Goal: Task Accomplishment & Management: Use online tool/utility

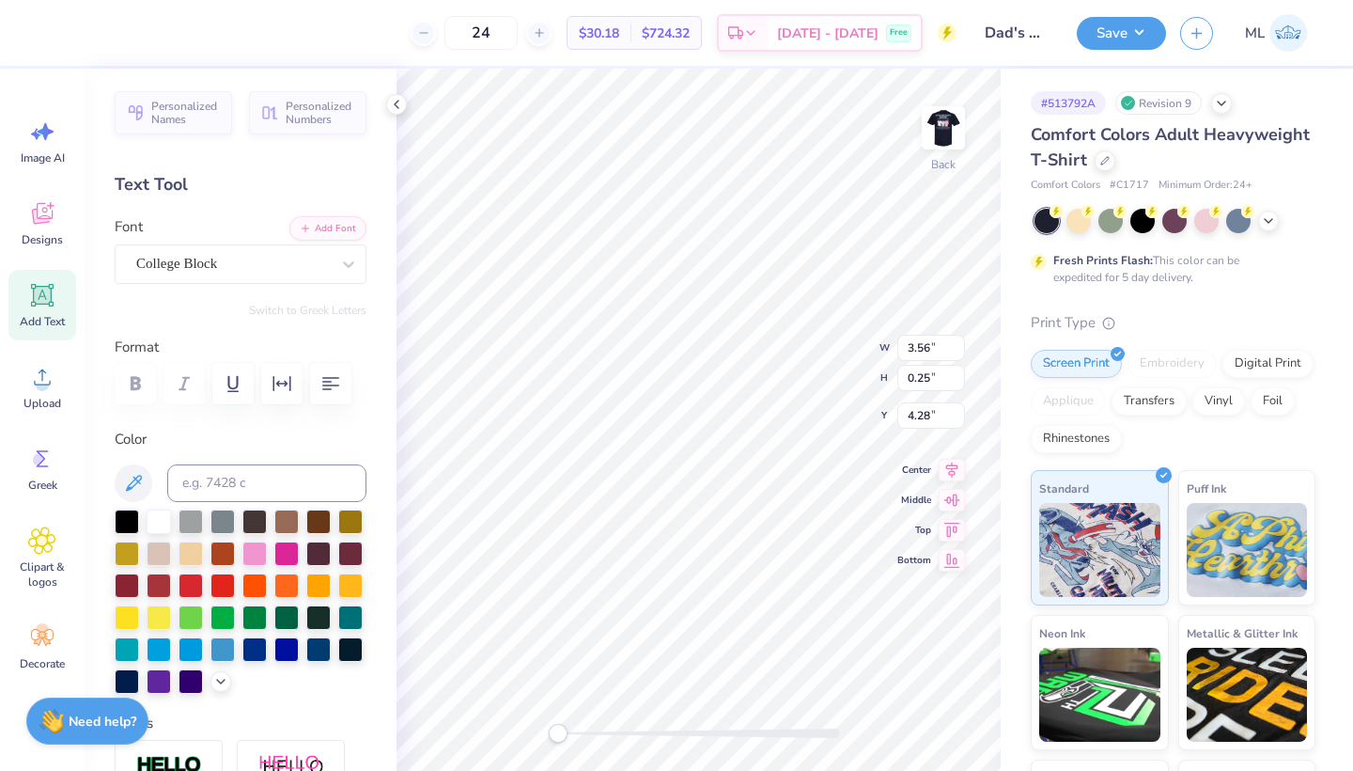
scroll to position [0, 5]
type textarea "raiase alpha om"
click at [940, 134] on img at bounding box center [943, 127] width 75 height 75
type textarea "RAISE ALPHA O DAUGHTERS"
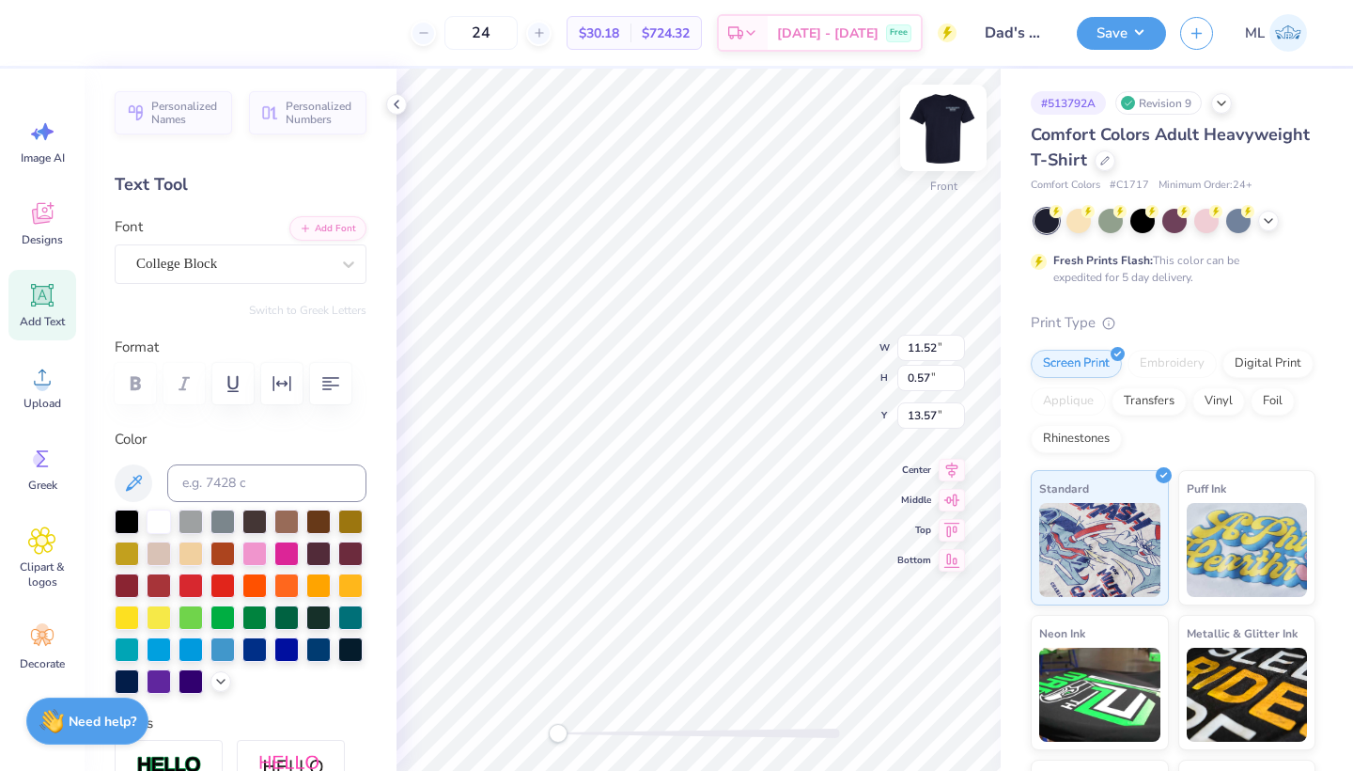
scroll to position [0, 8]
type input "3.87"
click at [954, 132] on img at bounding box center [943, 127] width 75 height 75
click at [904, 719] on icon at bounding box center [912, 718] width 19 height 19
click at [400, 110] on icon at bounding box center [396, 104] width 15 height 15
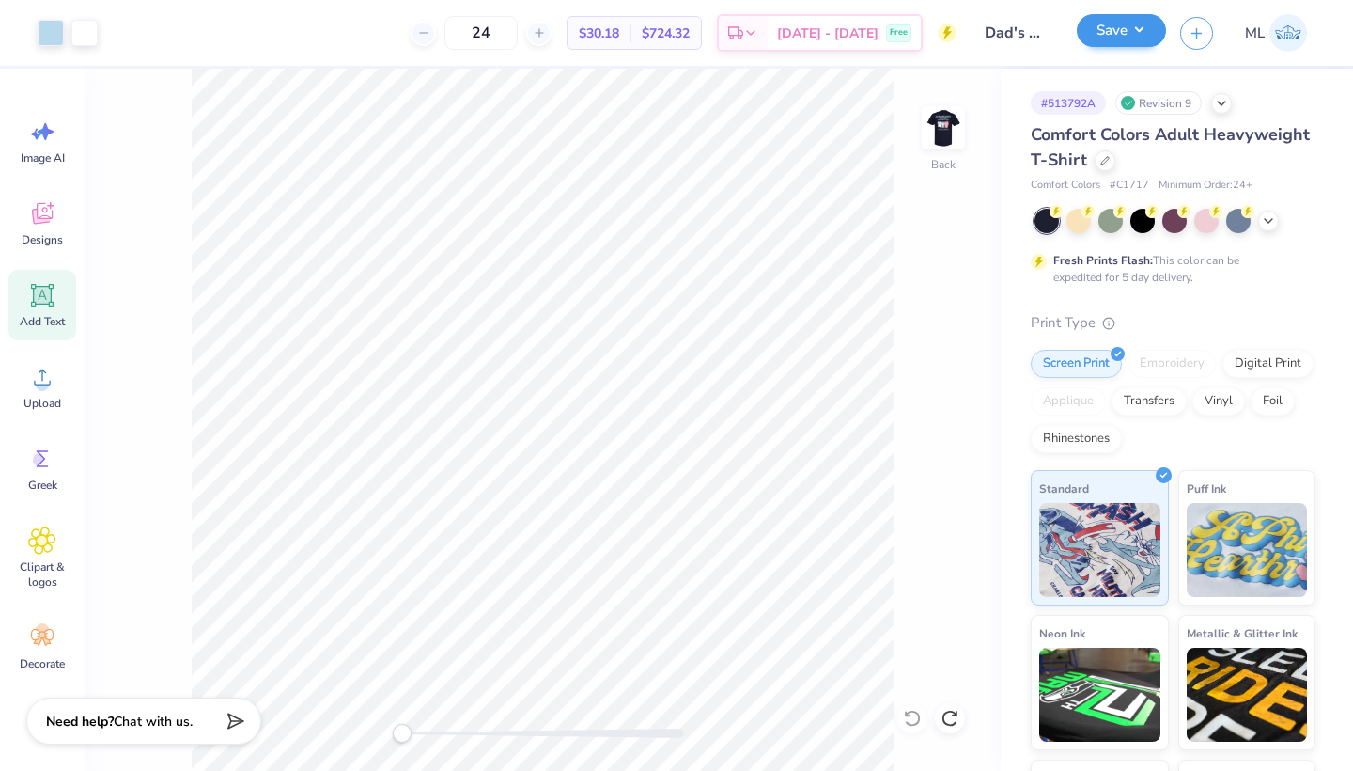
click at [1099, 27] on button "Save" at bounding box center [1121, 30] width 89 height 33
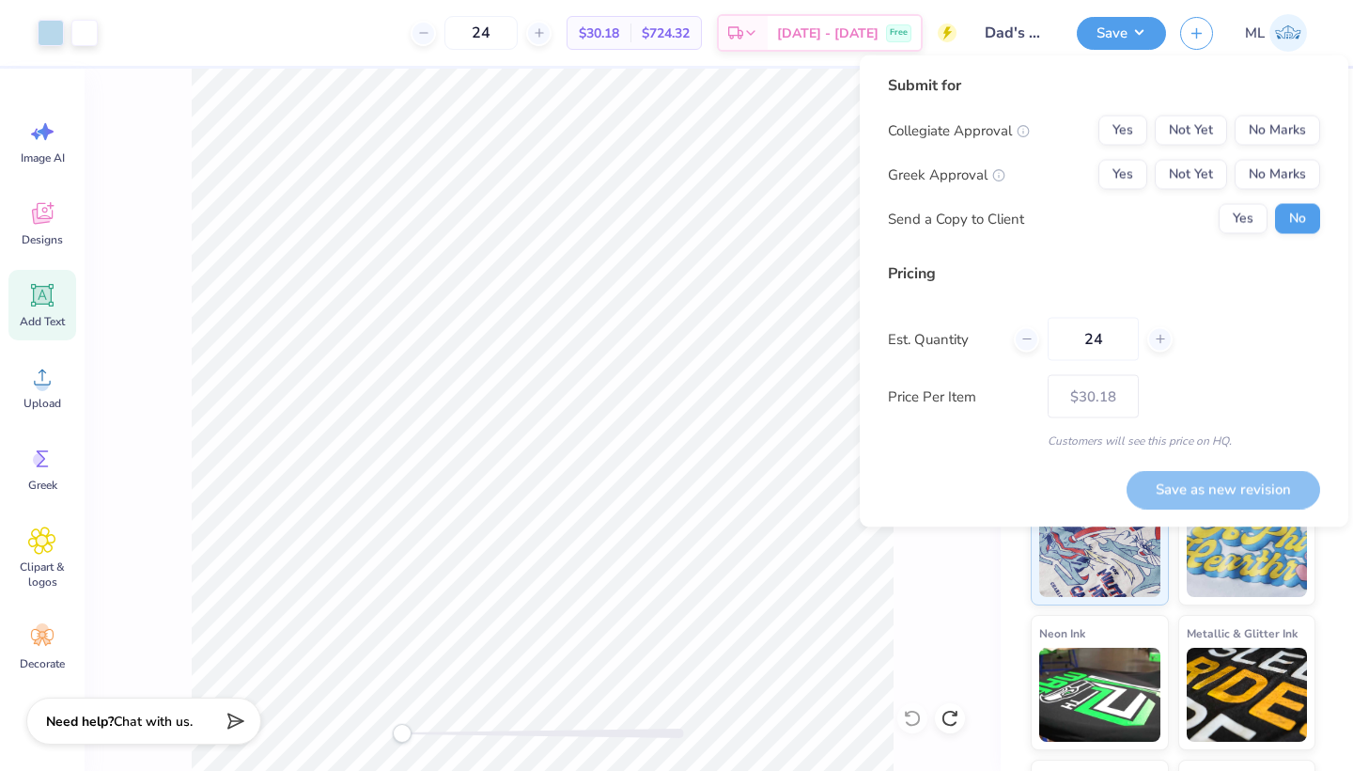
click at [1255, 112] on div "Submit for Collegiate Approval Yes Not Yet No Marks Greek Approval Yes Not Yet …" at bounding box center [1104, 161] width 432 height 174
click at [1255, 118] on button "No Marks" at bounding box center [1278, 131] width 86 height 30
click at [1121, 174] on button "Yes" at bounding box center [1123, 175] width 49 height 30
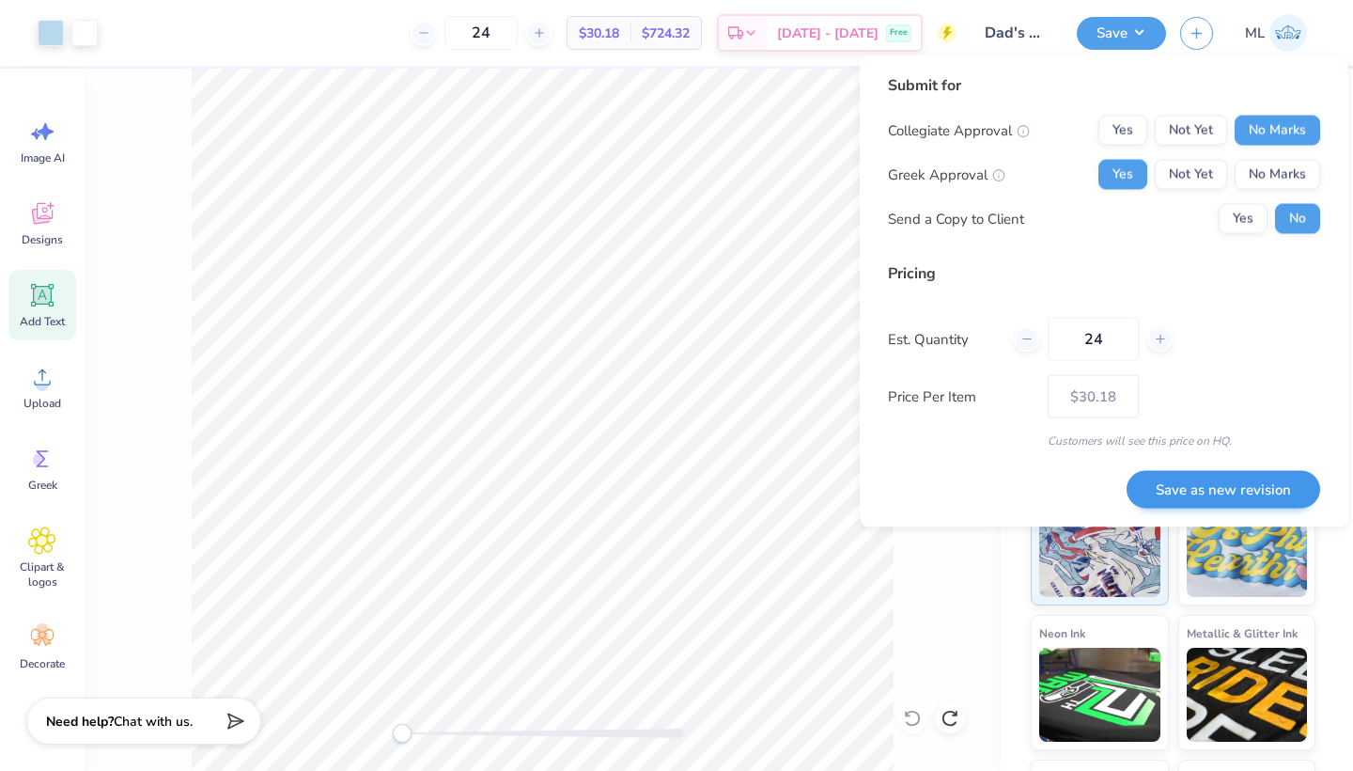
click at [1233, 490] on button "Save as new revision" at bounding box center [1224, 489] width 194 height 39
type input "$30.18"
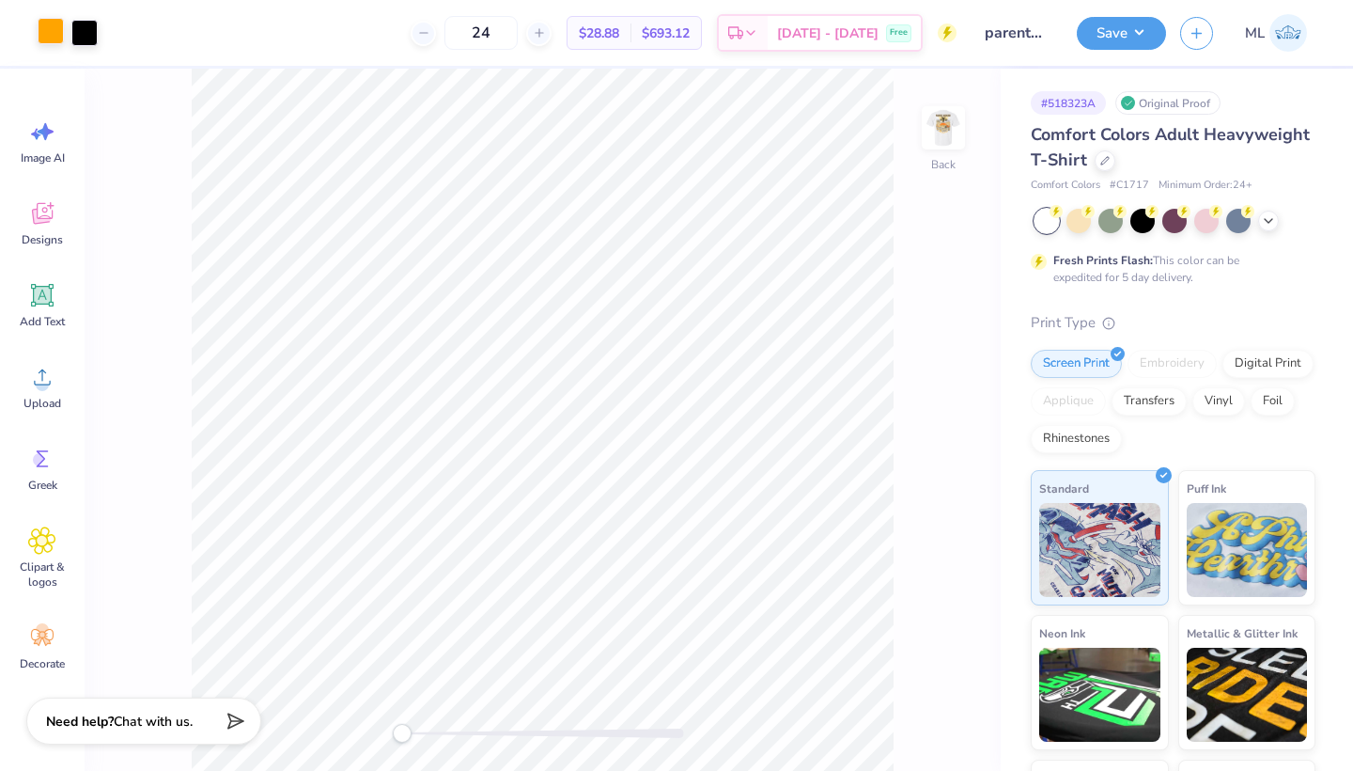
click at [39, 30] on div at bounding box center [51, 31] width 26 height 26
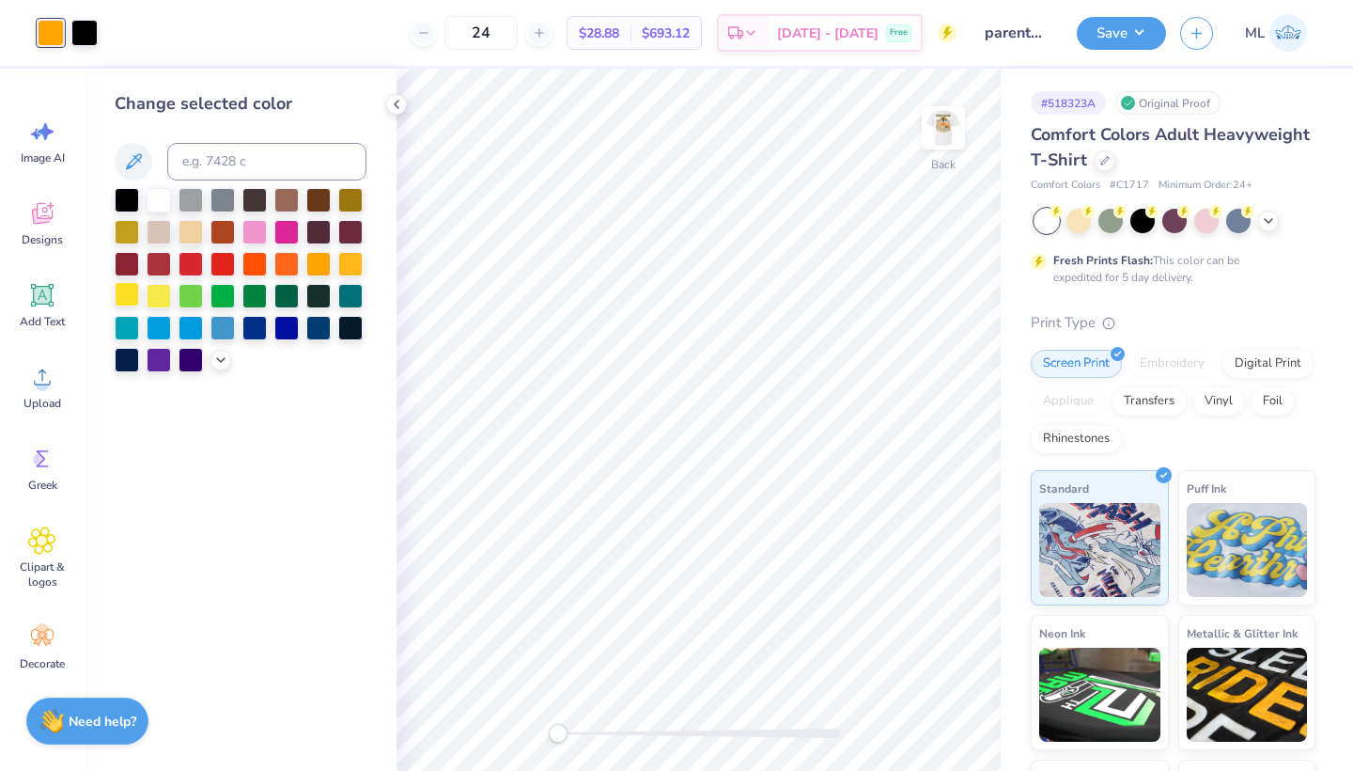
click at [127, 296] on div at bounding box center [127, 294] width 24 height 24
click at [934, 119] on img at bounding box center [943, 127] width 75 height 75
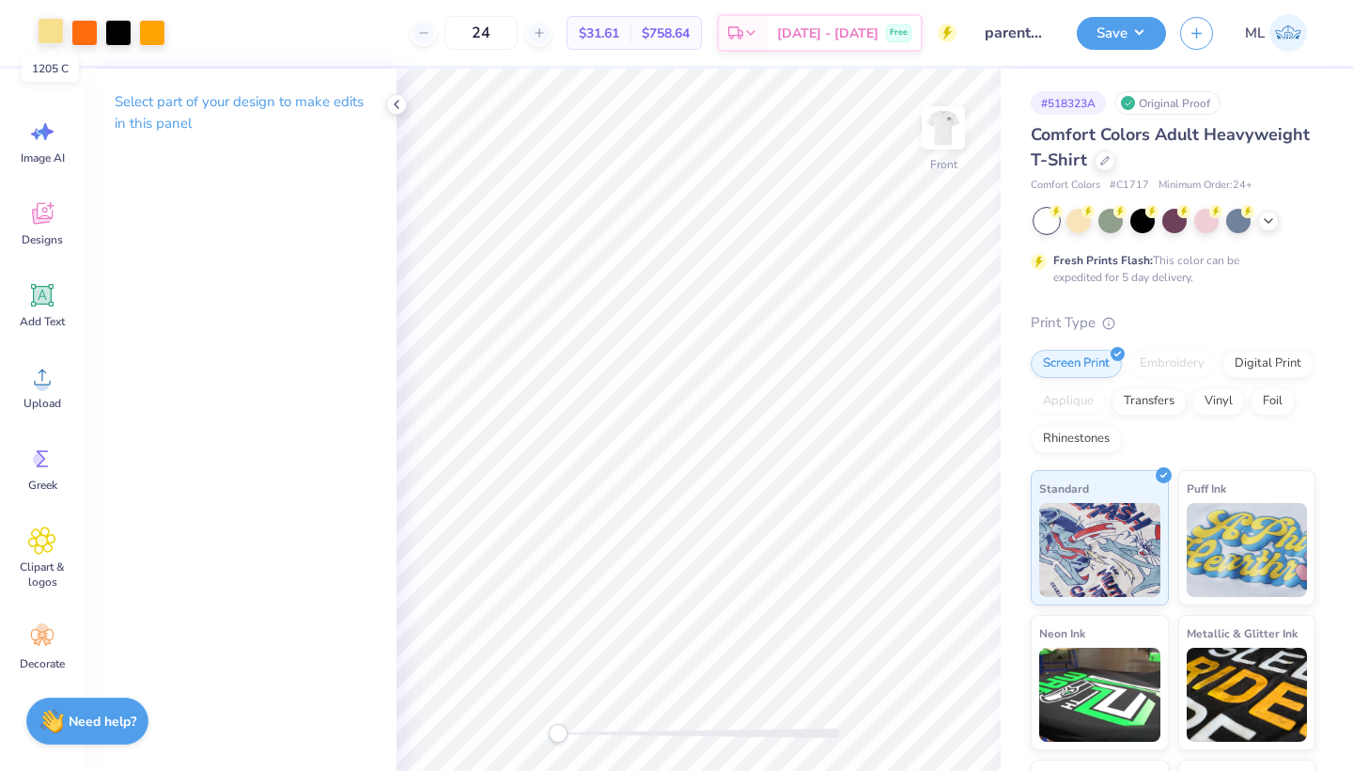
click at [44, 32] on div at bounding box center [51, 31] width 26 height 26
click at [78, 37] on div at bounding box center [84, 31] width 26 height 26
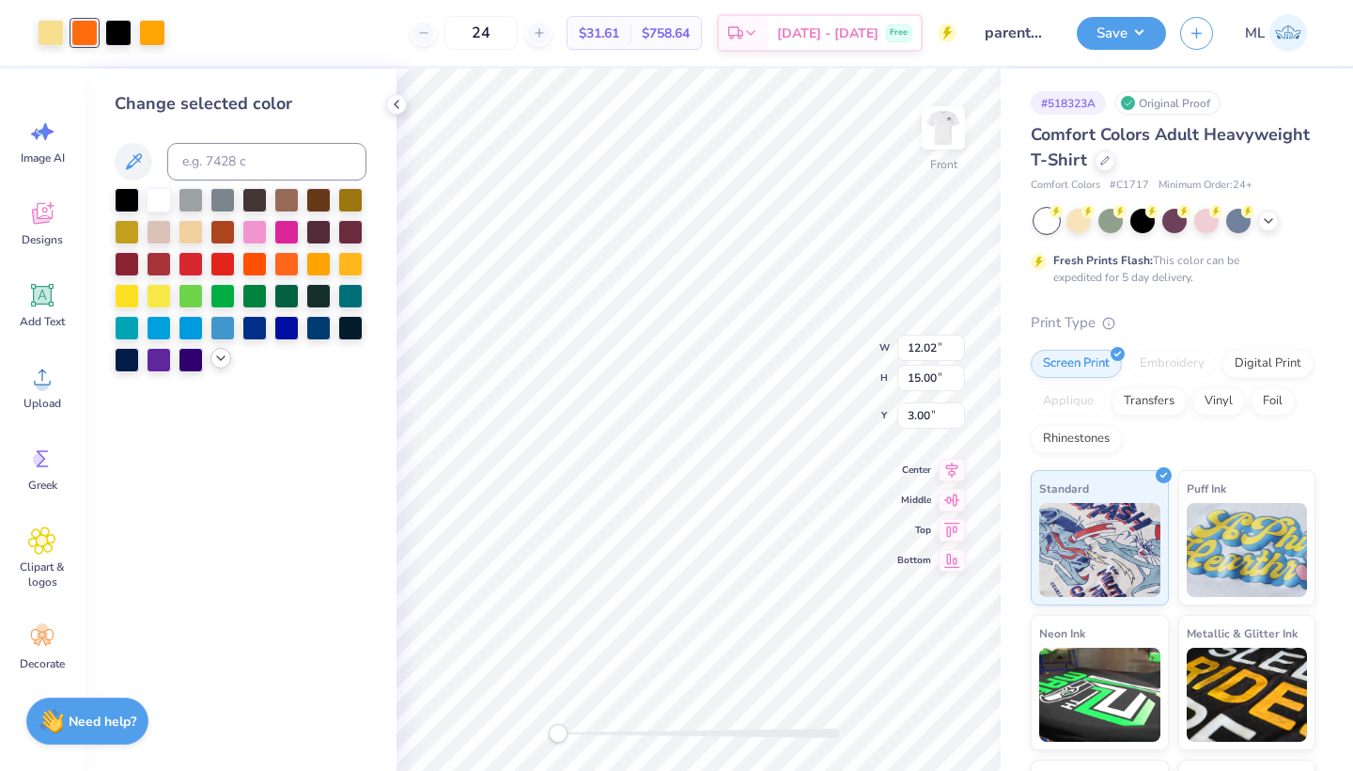
click at [219, 366] on icon at bounding box center [220, 358] width 15 height 15
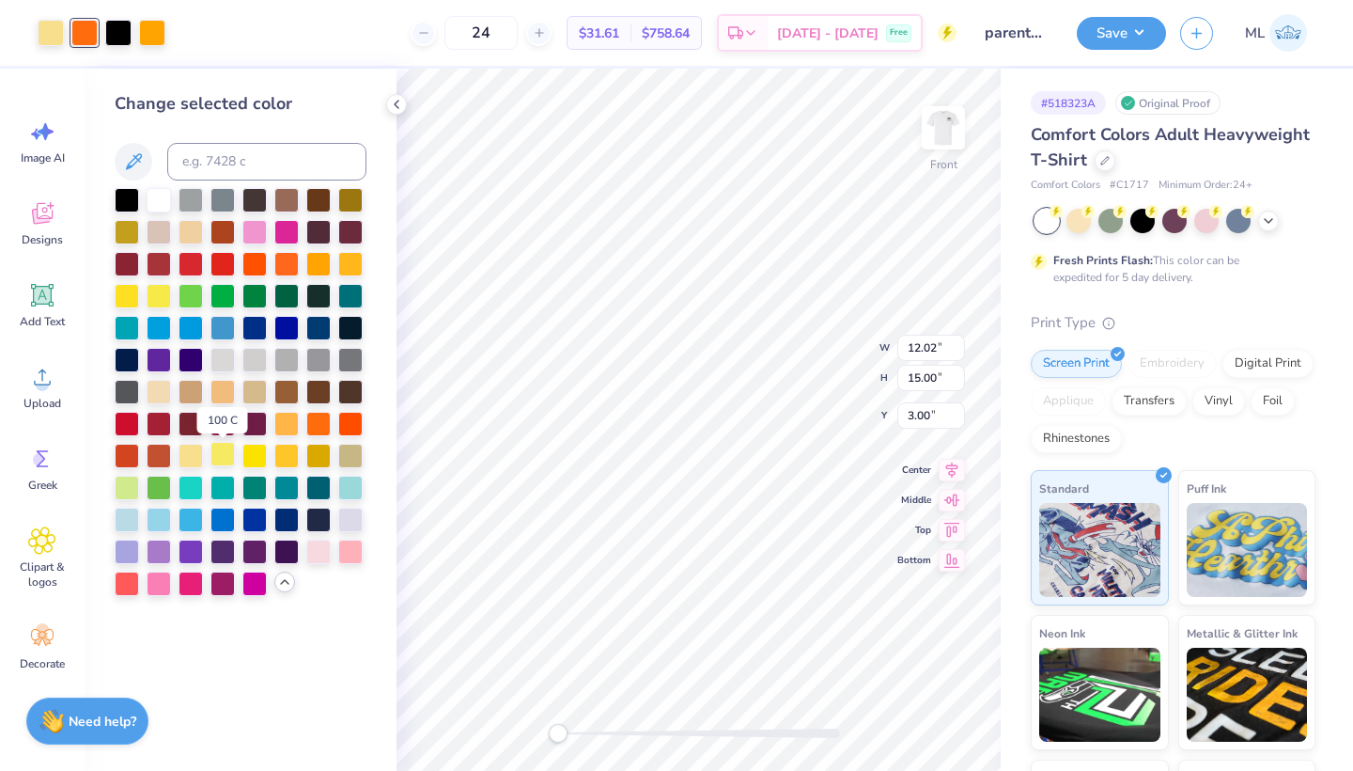
click at [227, 464] on div at bounding box center [222, 454] width 24 height 24
click at [148, 41] on div at bounding box center [152, 31] width 26 height 26
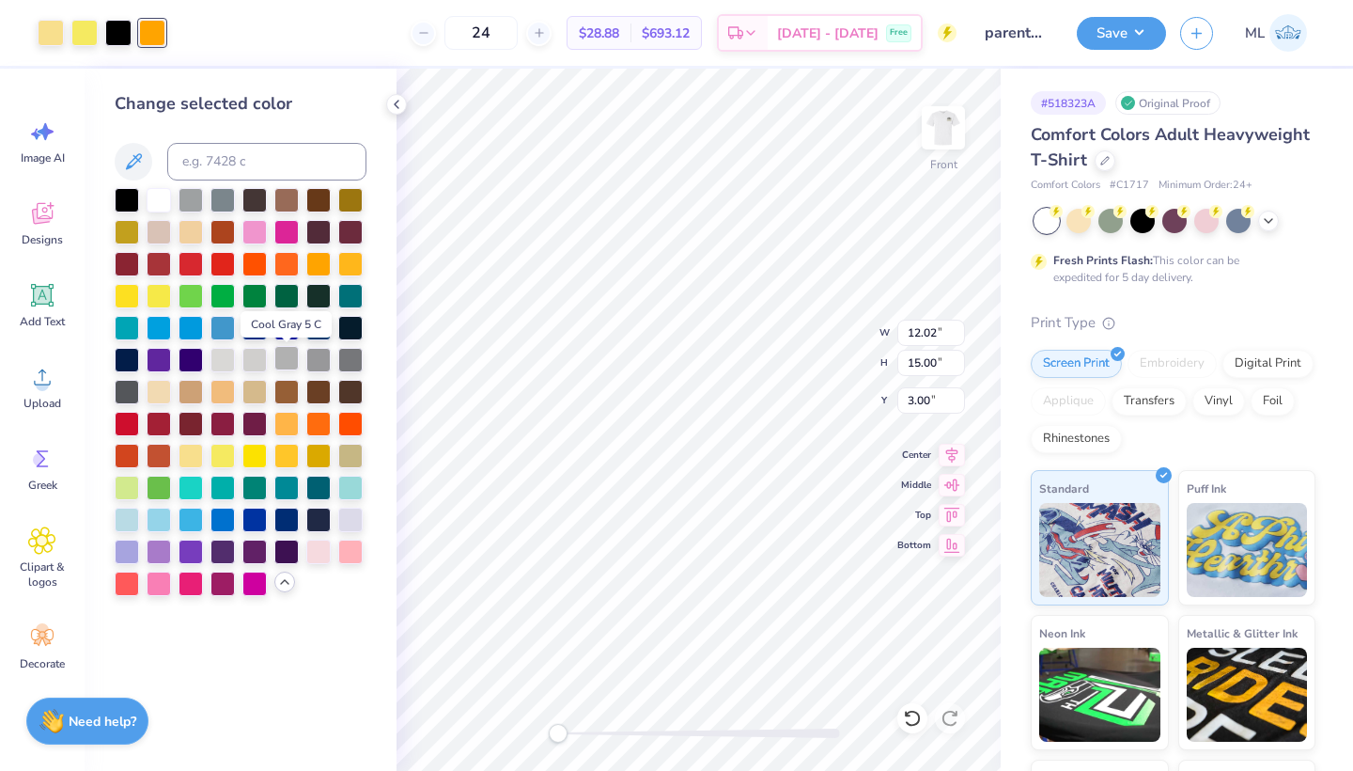
click at [283, 360] on div at bounding box center [286, 358] width 24 height 24
click at [395, 99] on icon at bounding box center [396, 104] width 15 height 15
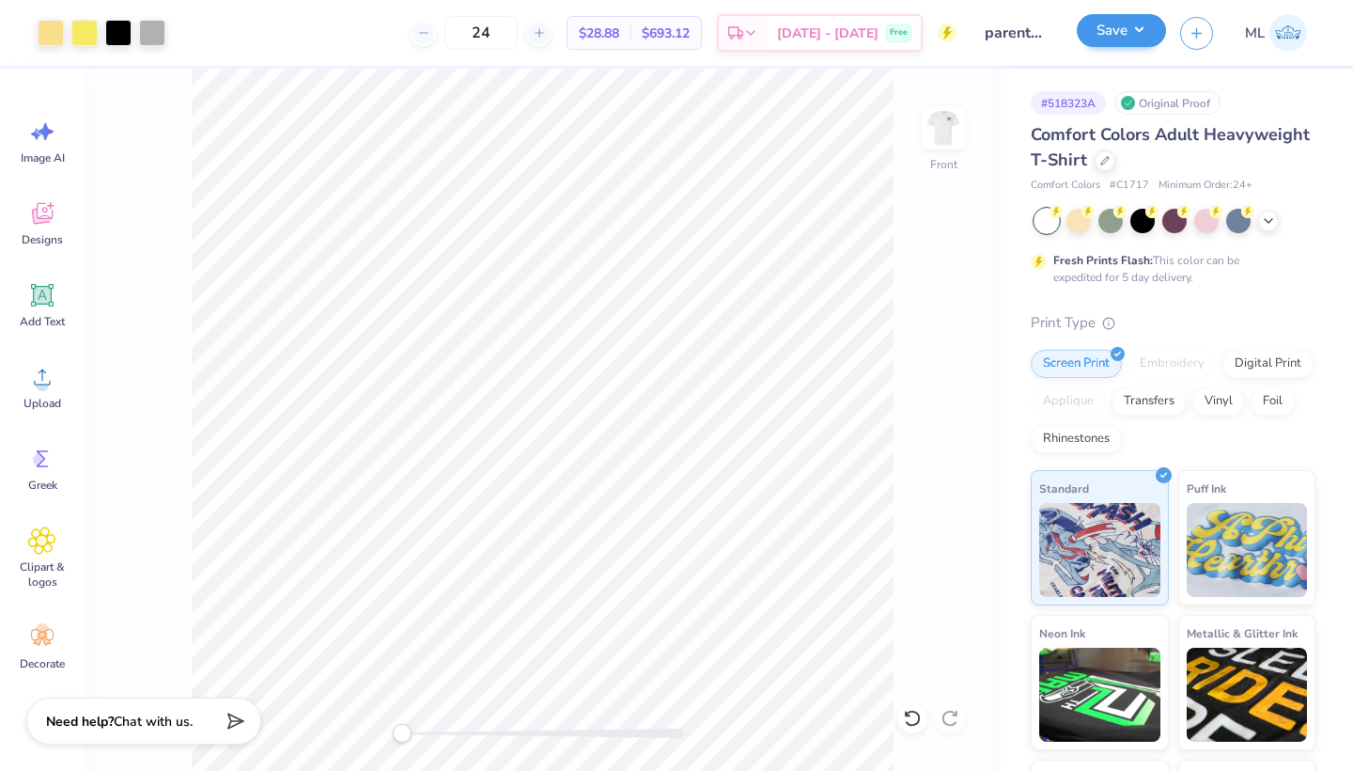
click at [1101, 20] on button "Save" at bounding box center [1121, 30] width 89 height 33
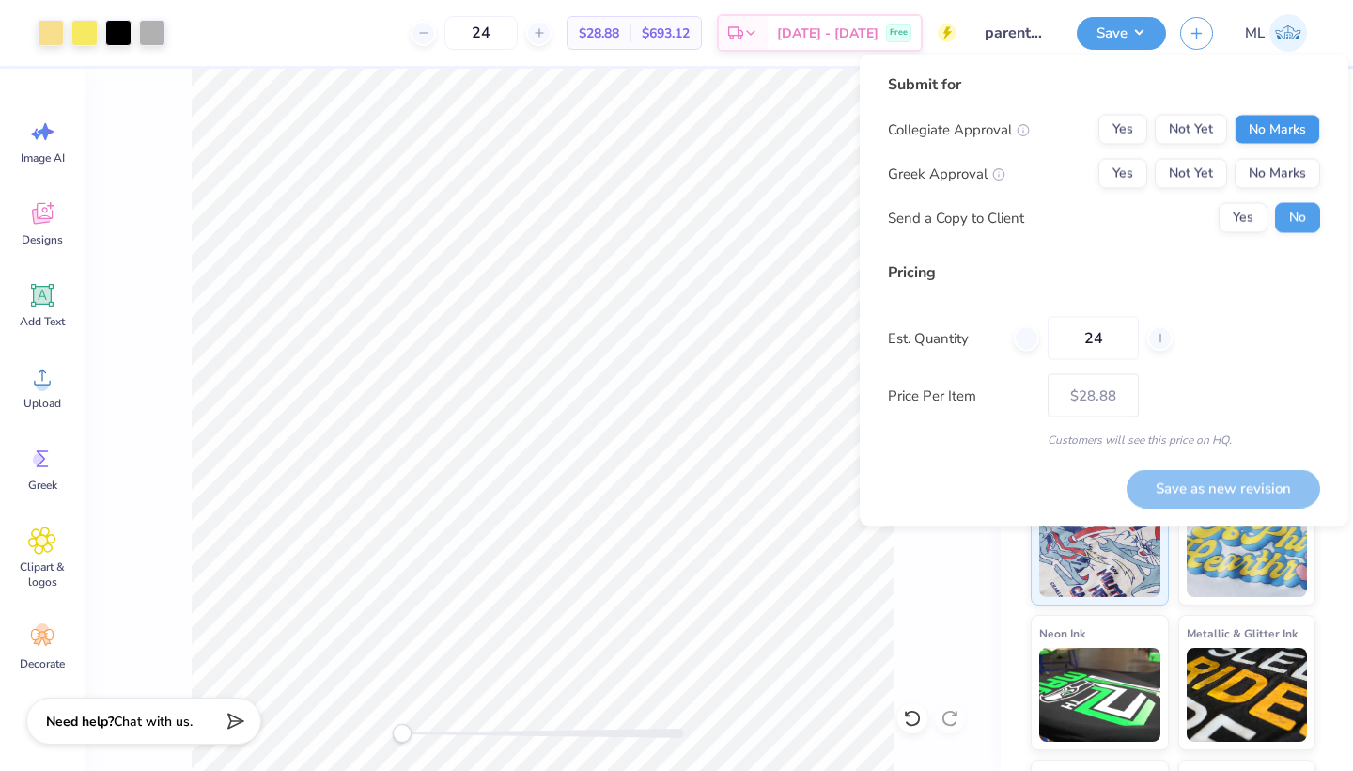
click at [1310, 114] on div "Submit for Collegiate Approval Yes Not Yet No Marks Greek Approval Yes Not Yet …" at bounding box center [1104, 160] width 432 height 174
click at [1287, 119] on button "No Marks" at bounding box center [1278, 130] width 86 height 30
click at [1144, 159] on button "Yes" at bounding box center [1123, 174] width 49 height 30
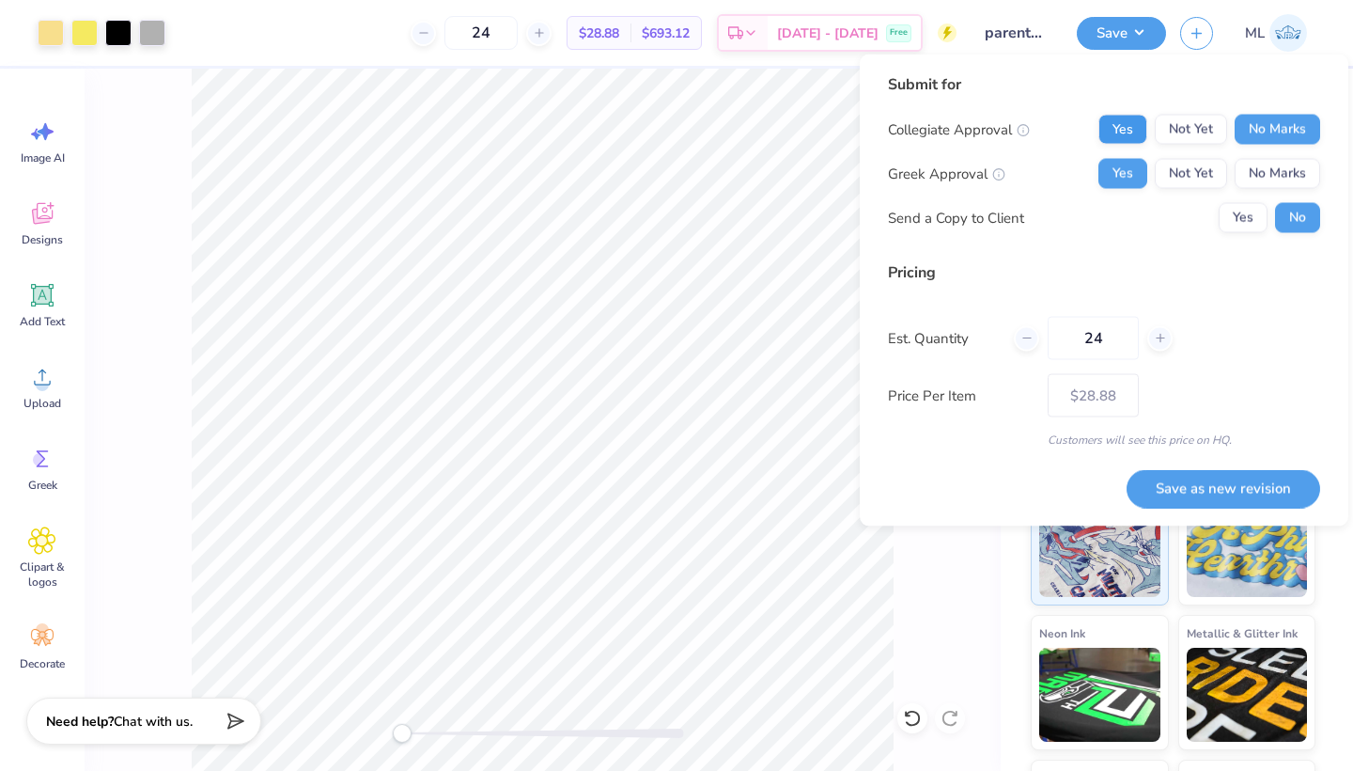
click at [1124, 121] on button "Yes" at bounding box center [1123, 130] width 49 height 30
click at [1239, 486] on button "Save as new revision" at bounding box center [1224, 488] width 194 height 39
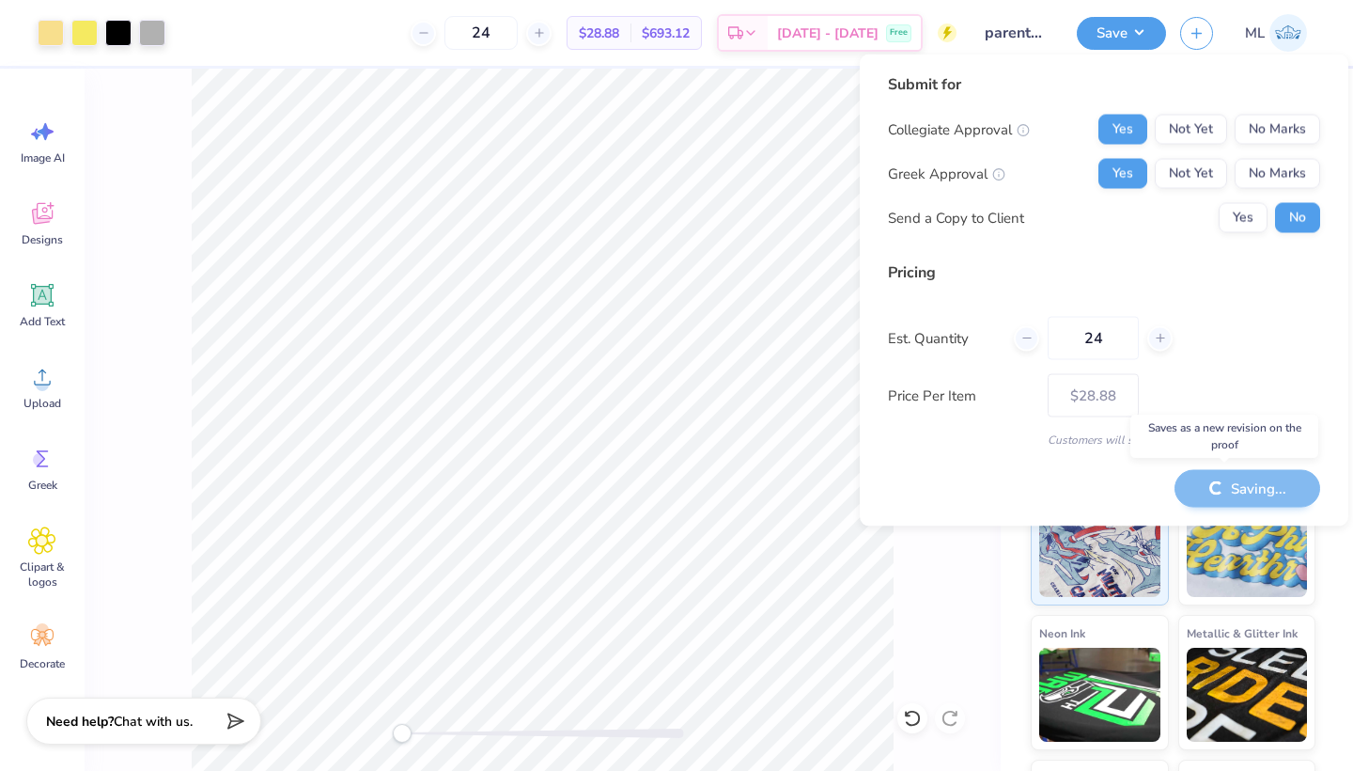
type input "– –"
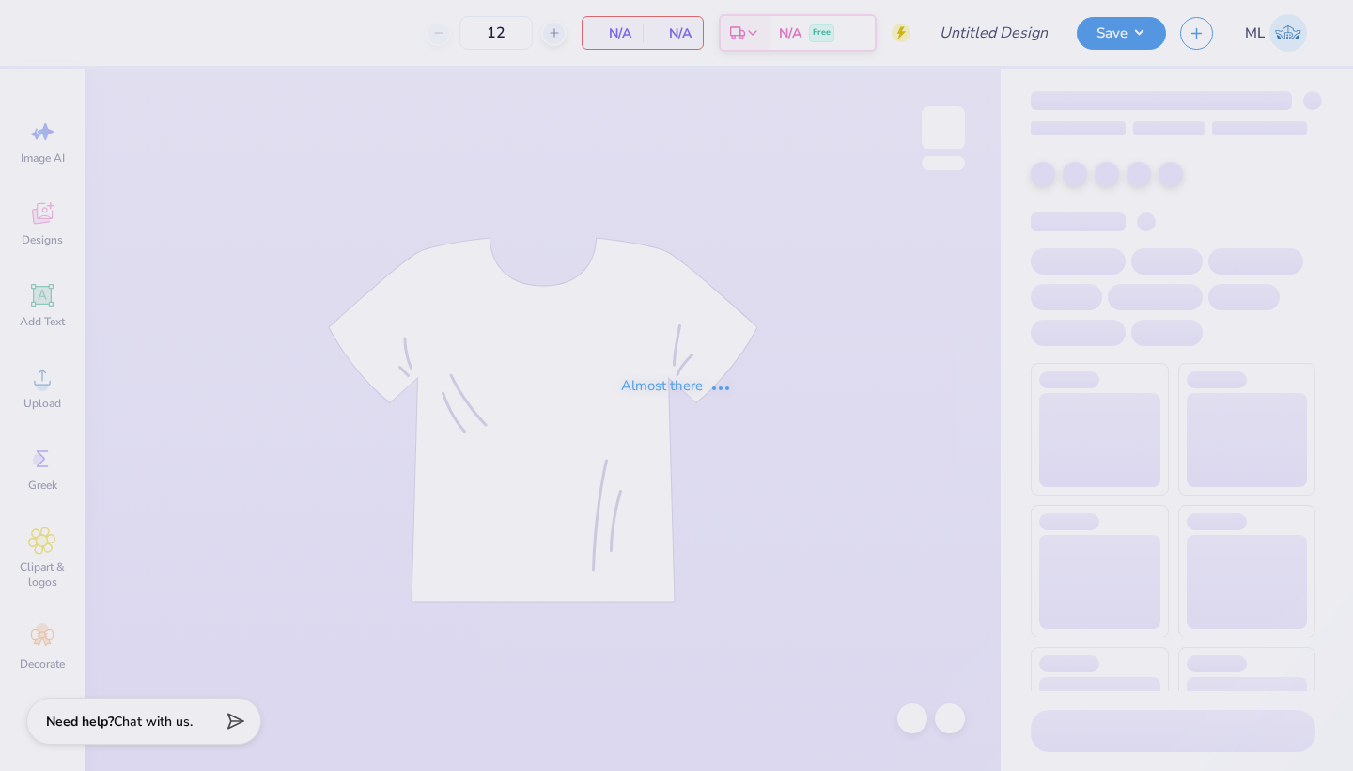
type input "parents weekend 2"
type input "24"
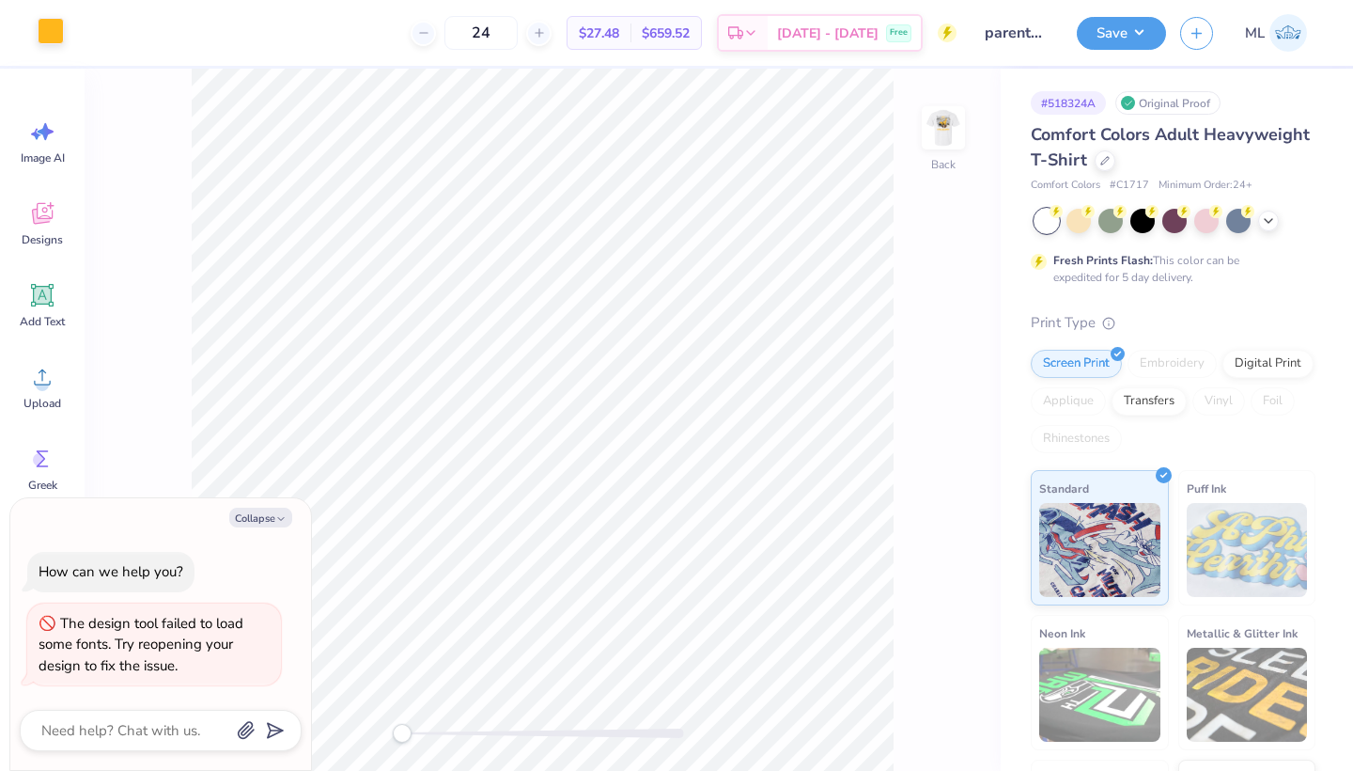
click at [44, 37] on div at bounding box center [51, 31] width 26 height 26
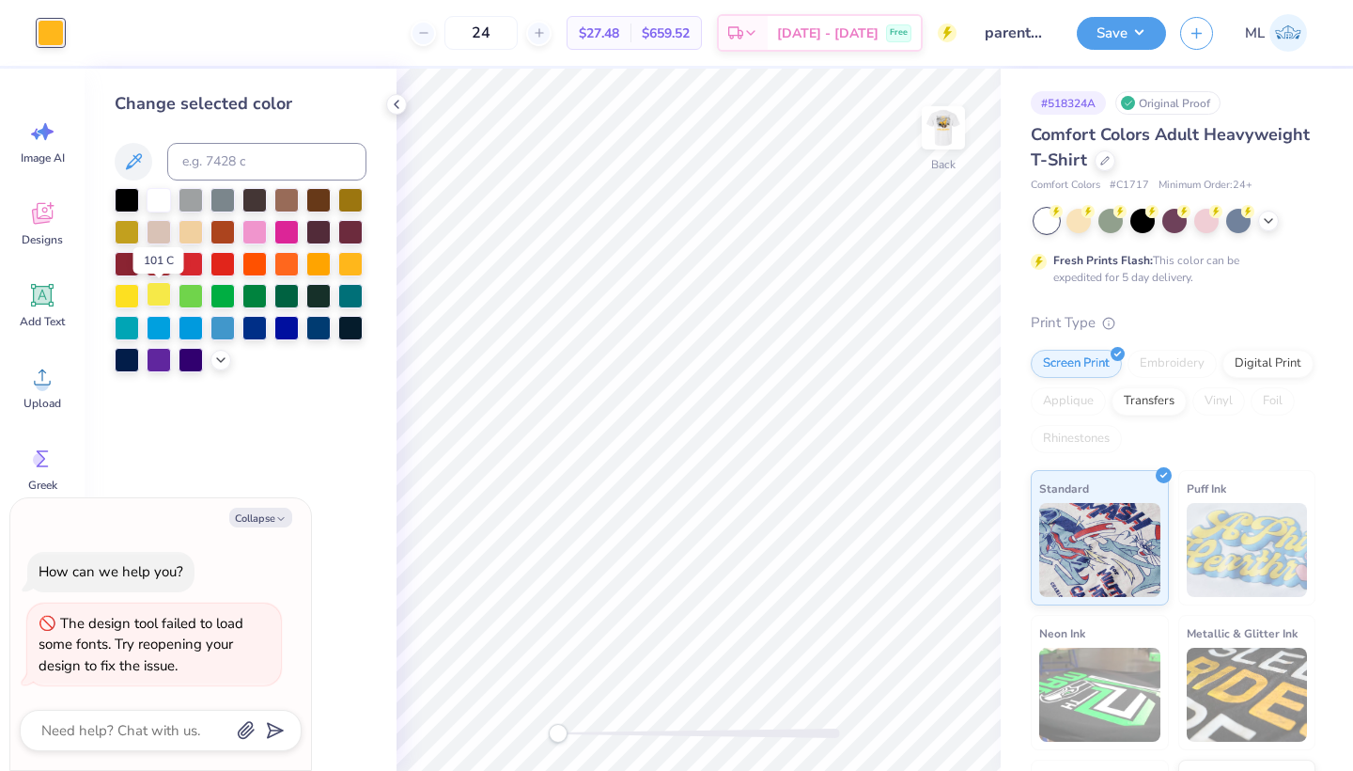
click at [152, 301] on div at bounding box center [159, 294] width 24 height 24
click at [209, 365] on div at bounding box center [241, 280] width 252 height 184
click at [220, 365] on icon at bounding box center [220, 358] width 15 height 15
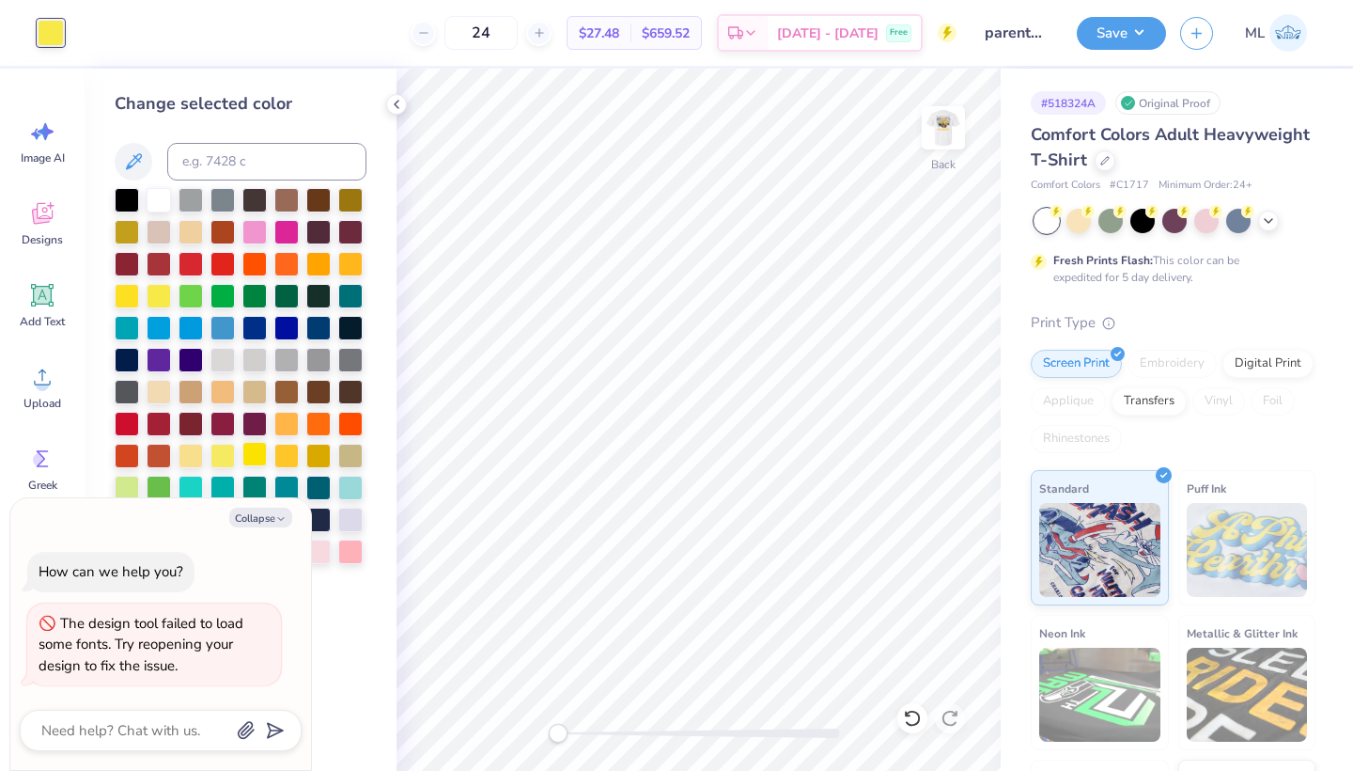
click at [252, 457] on div at bounding box center [254, 454] width 24 height 24
click at [939, 122] on img at bounding box center [943, 127] width 75 height 75
click at [394, 99] on icon at bounding box center [396, 104] width 15 height 15
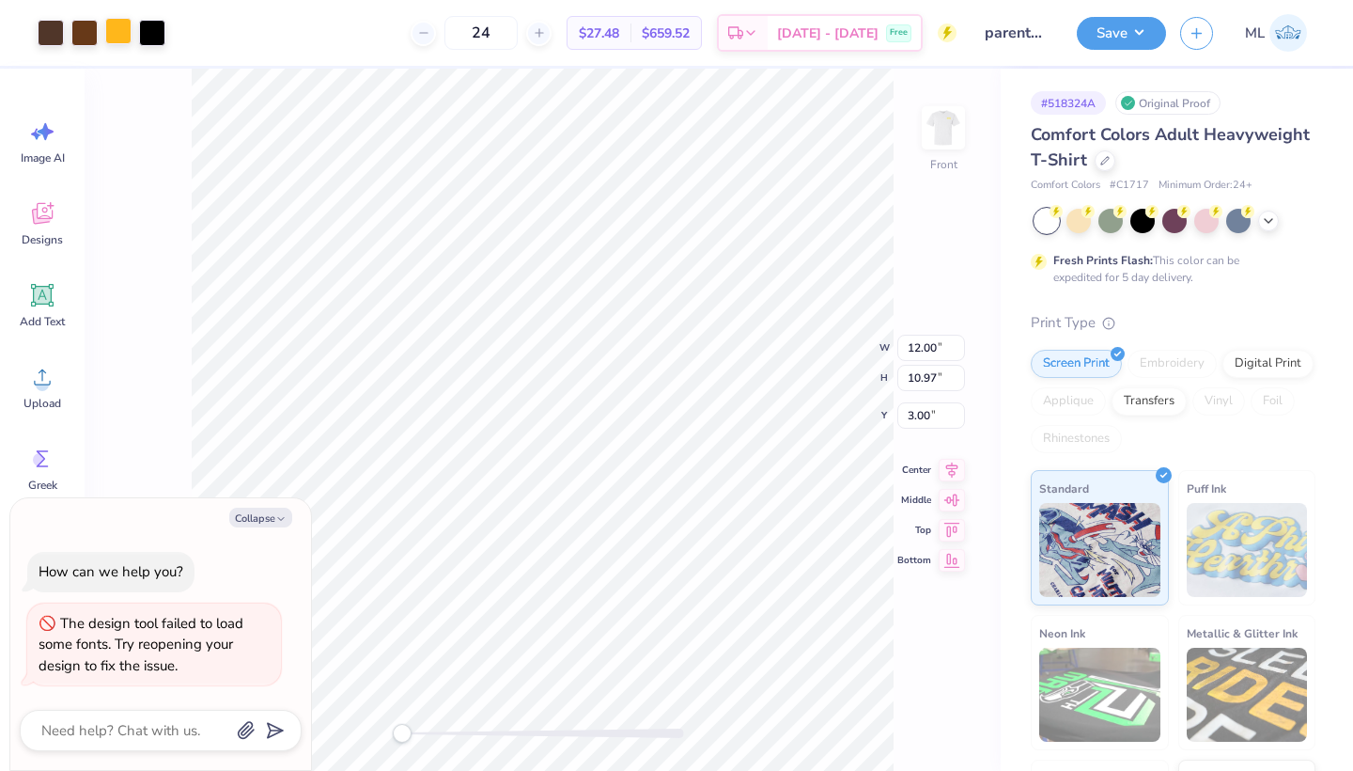
click at [120, 29] on div at bounding box center [118, 31] width 26 height 26
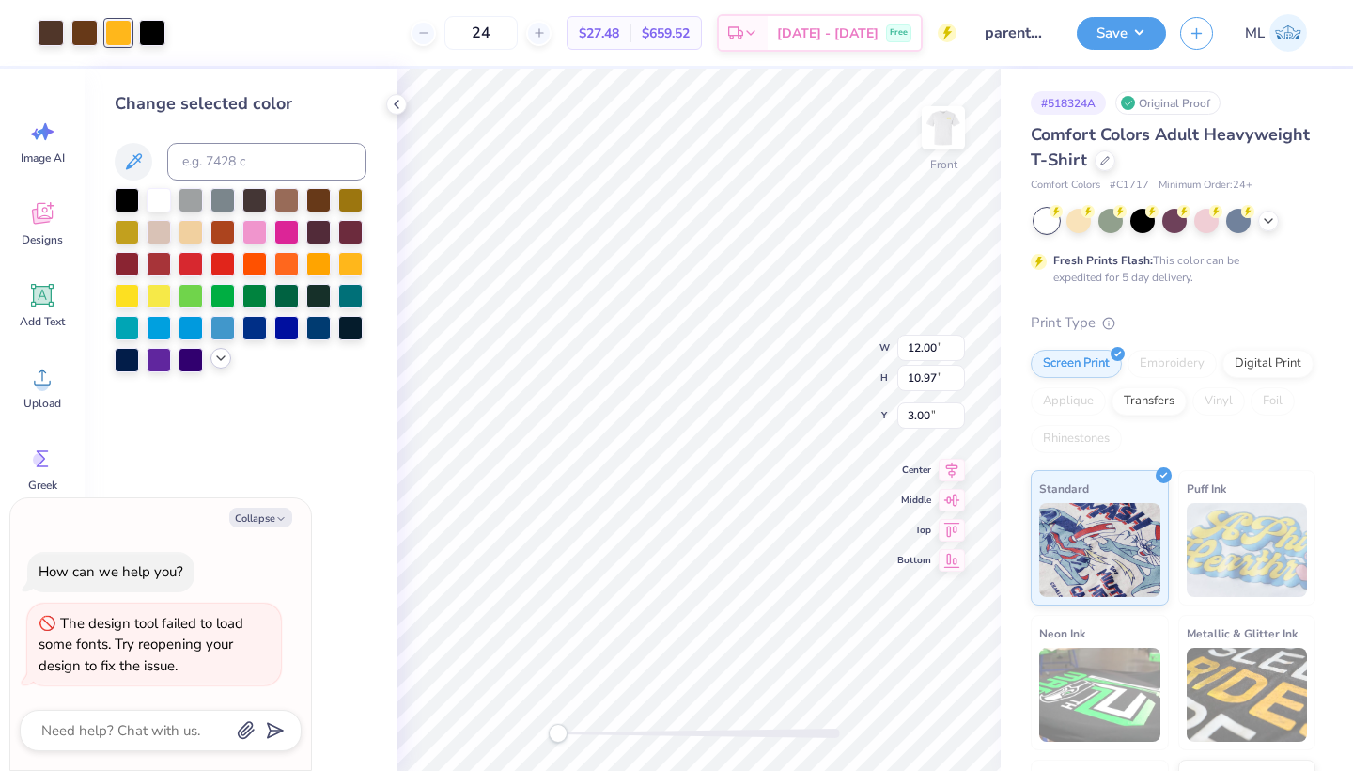
click at [220, 360] on icon at bounding box center [220, 358] width 15 height 15
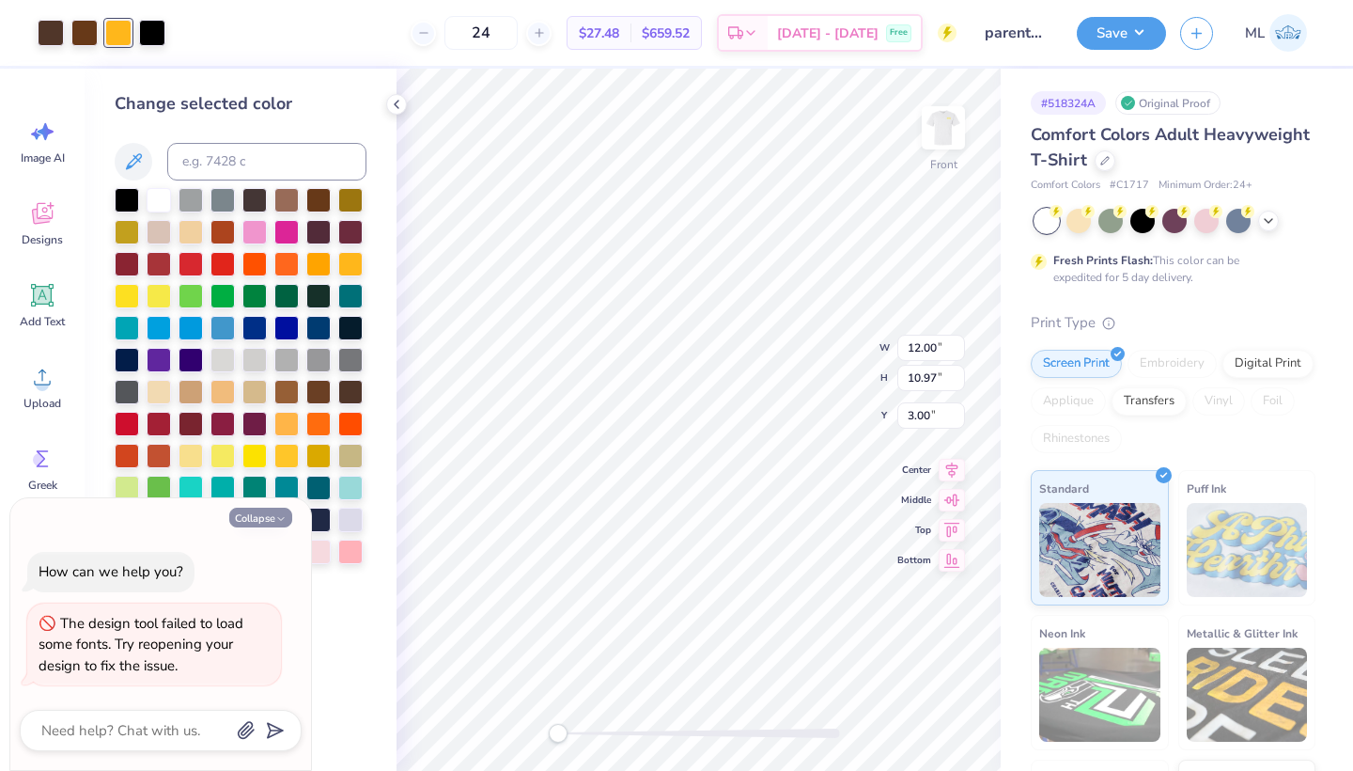
click at [276, 519] on icon "button" at bounding box center [280, 518] width 11 height 11
type textarea "x"
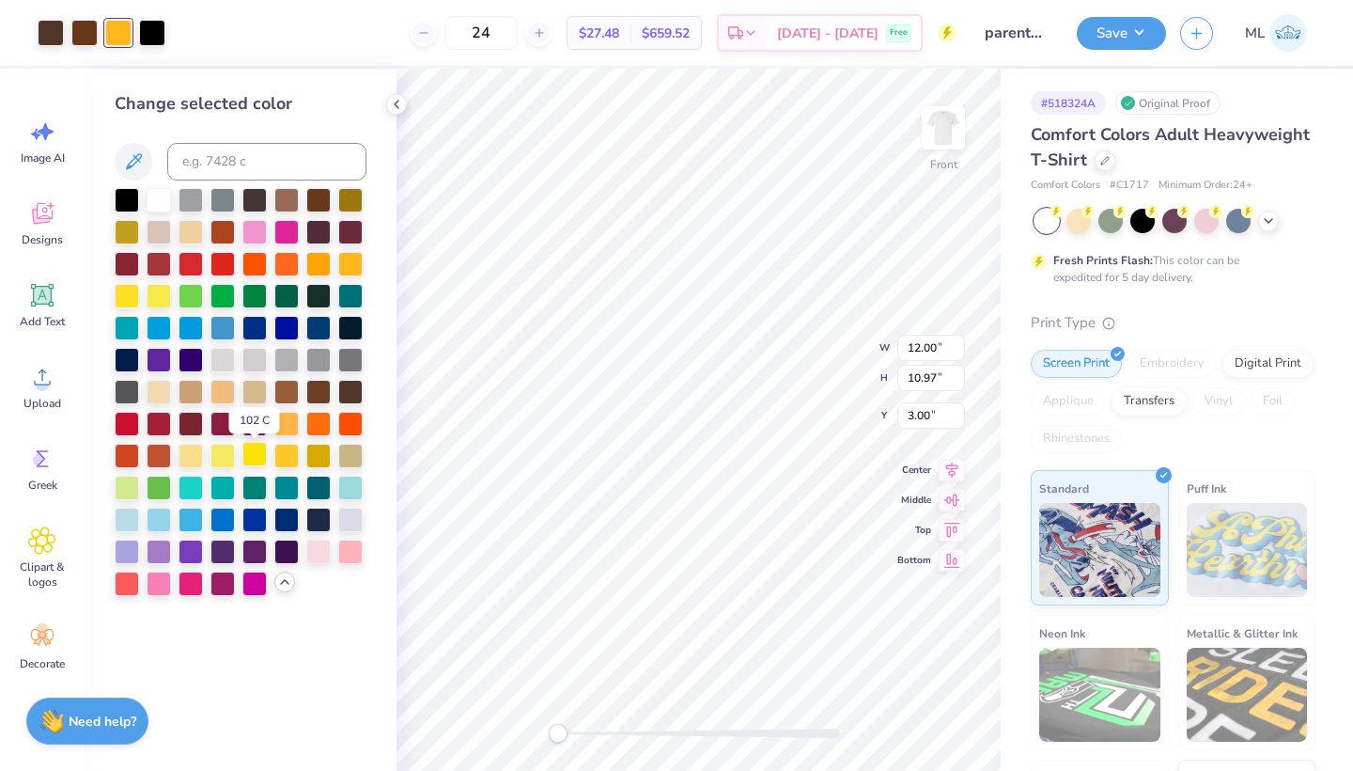
click at [259, 452] on div at bounding box center [254, 454] width 24 height 24
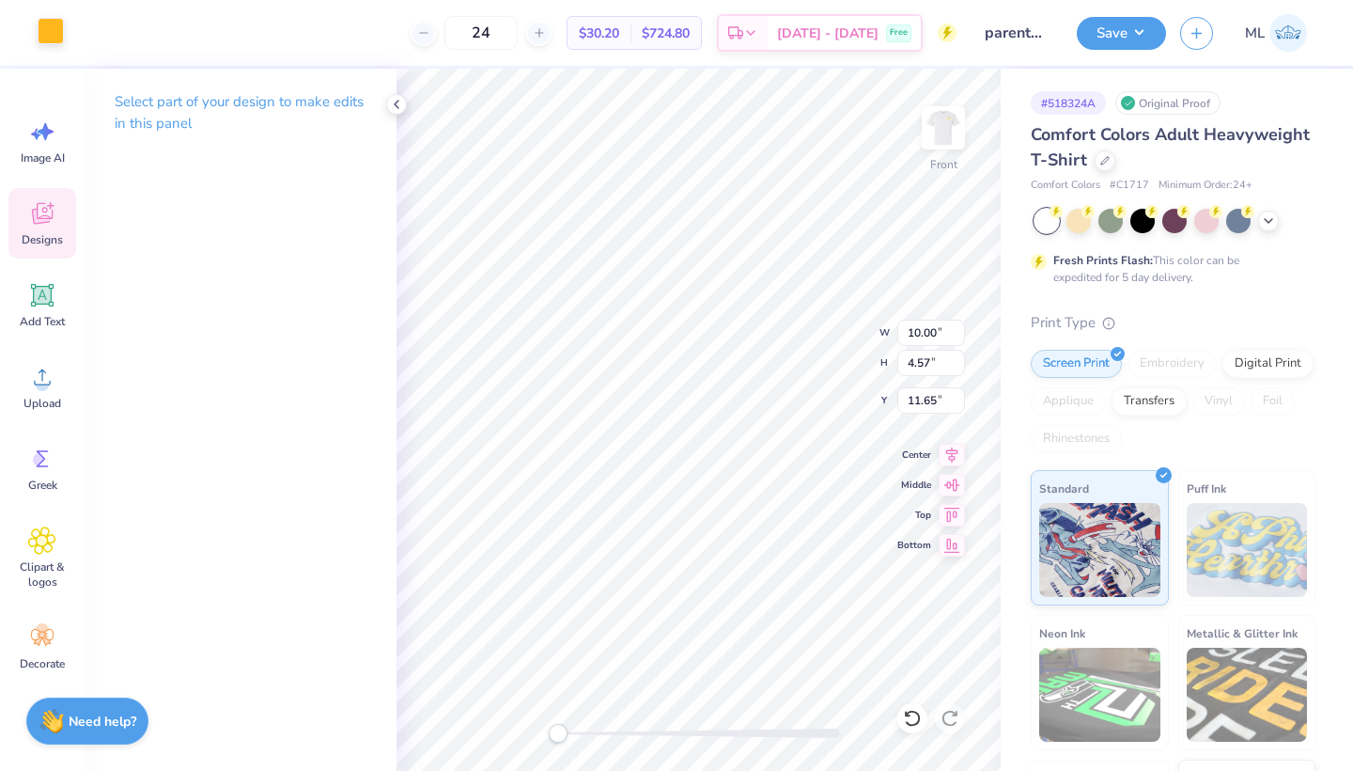
click at [47, 34] on div at bounding box center [51, 31] width 26 height 26
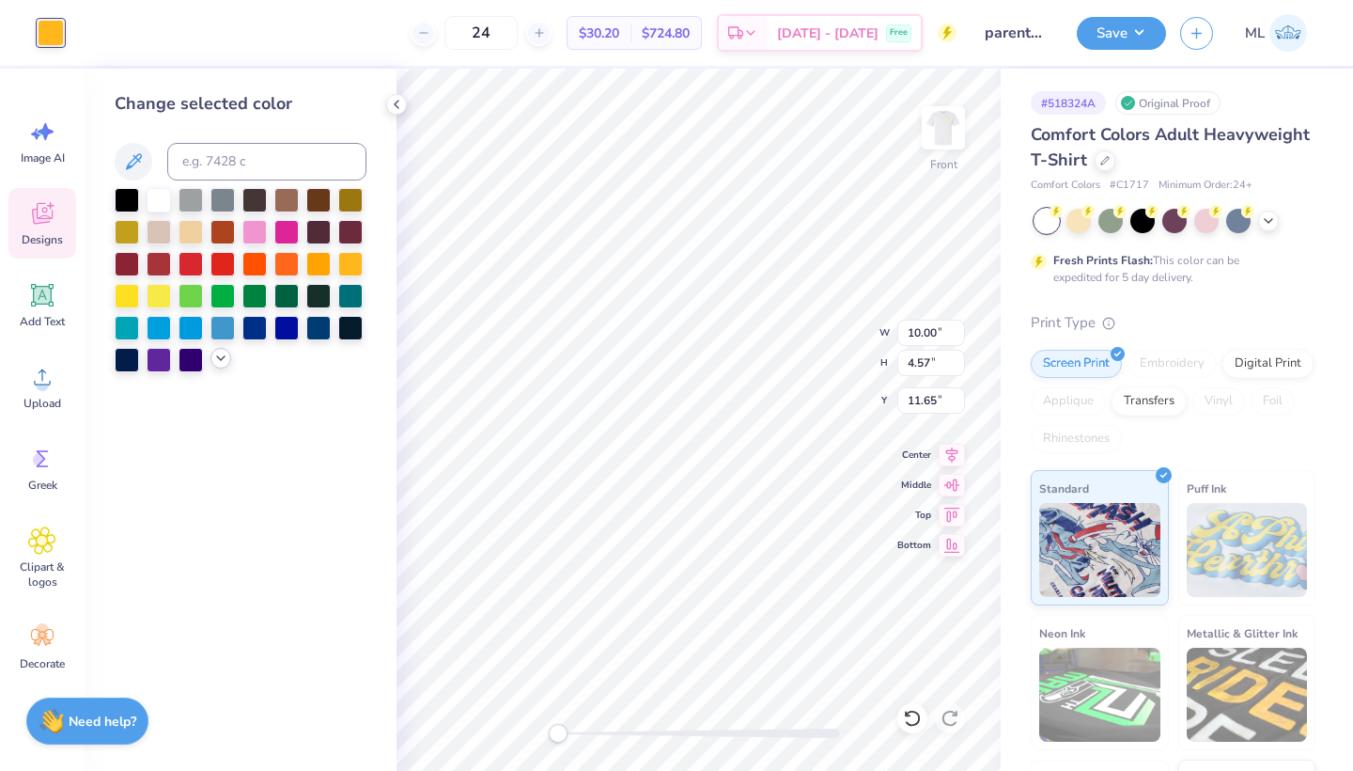
click at [221, 362] on icon at bounding box center [220, 358] width 15 height 15
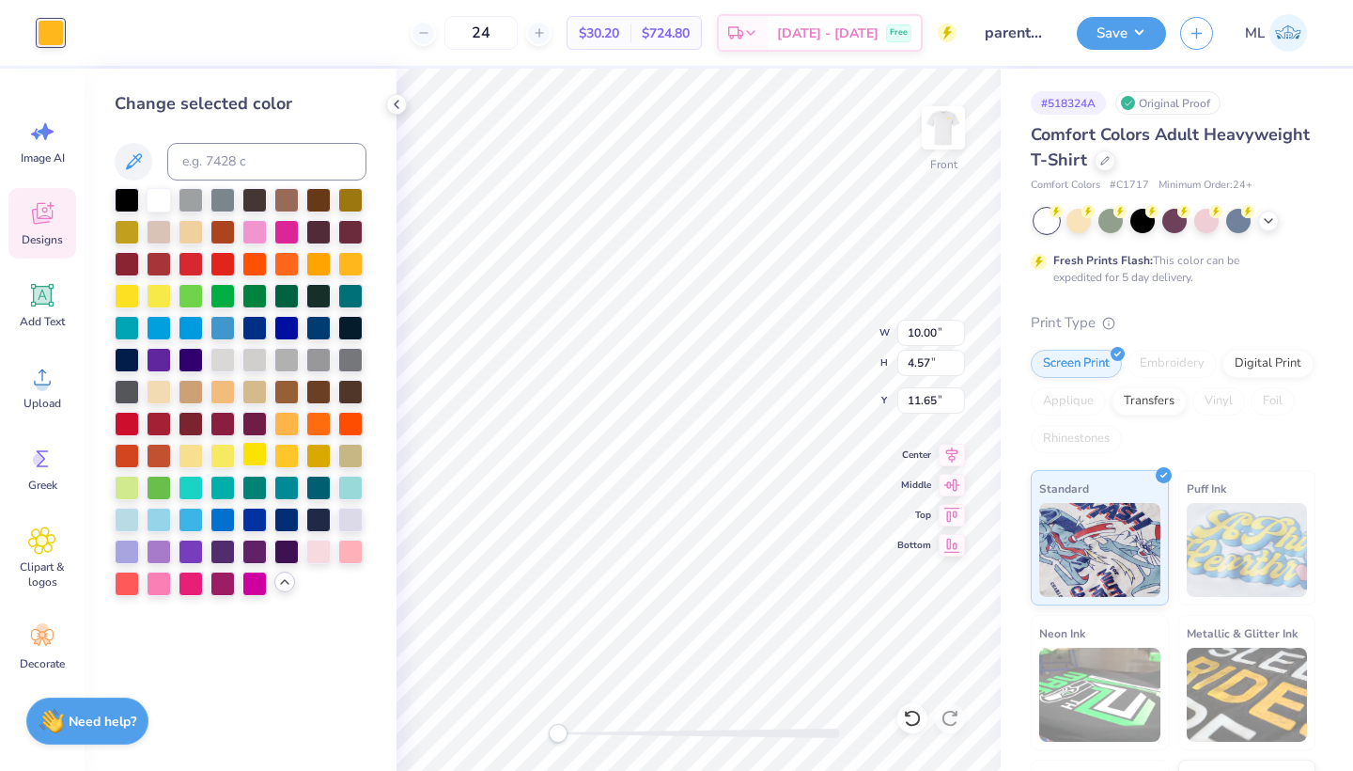
click at [255, 458] on div at bounding box center [254, 454] width 24 height 24
click at [395, 107] on icon at bounding box center [396, 104] width 15 height 15
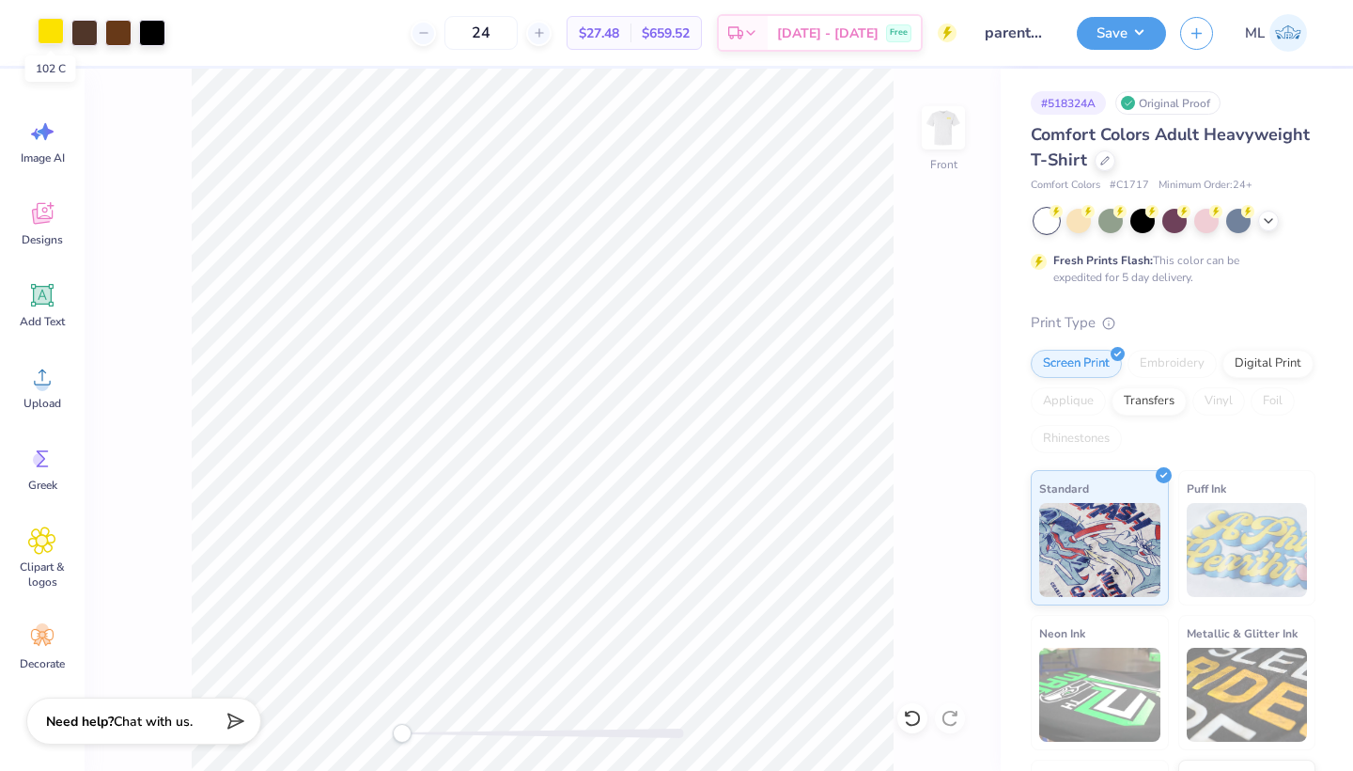
click at [57, 31] on div at bounding box center [51, 31] width 26 height 26
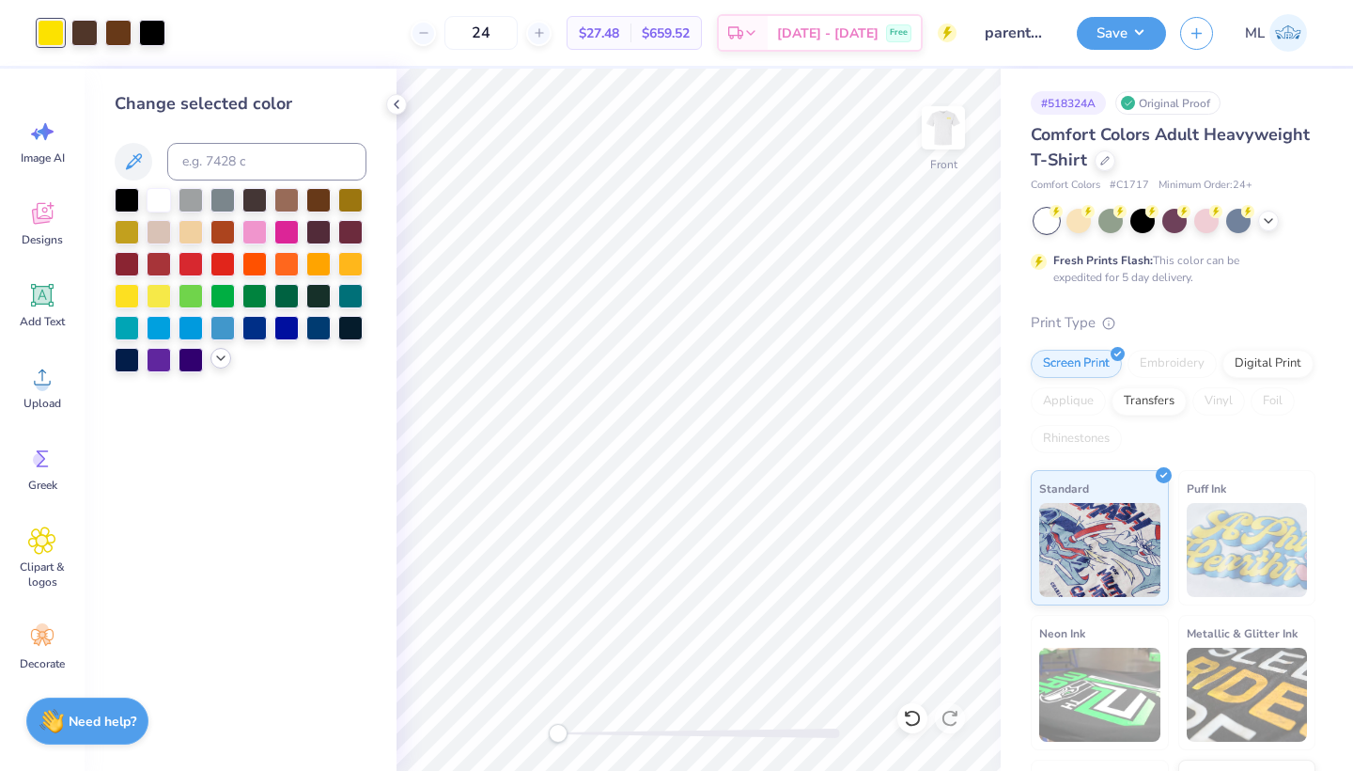
click at [218, 362] on icon at bounding box center [220, 358] width 15 height 15
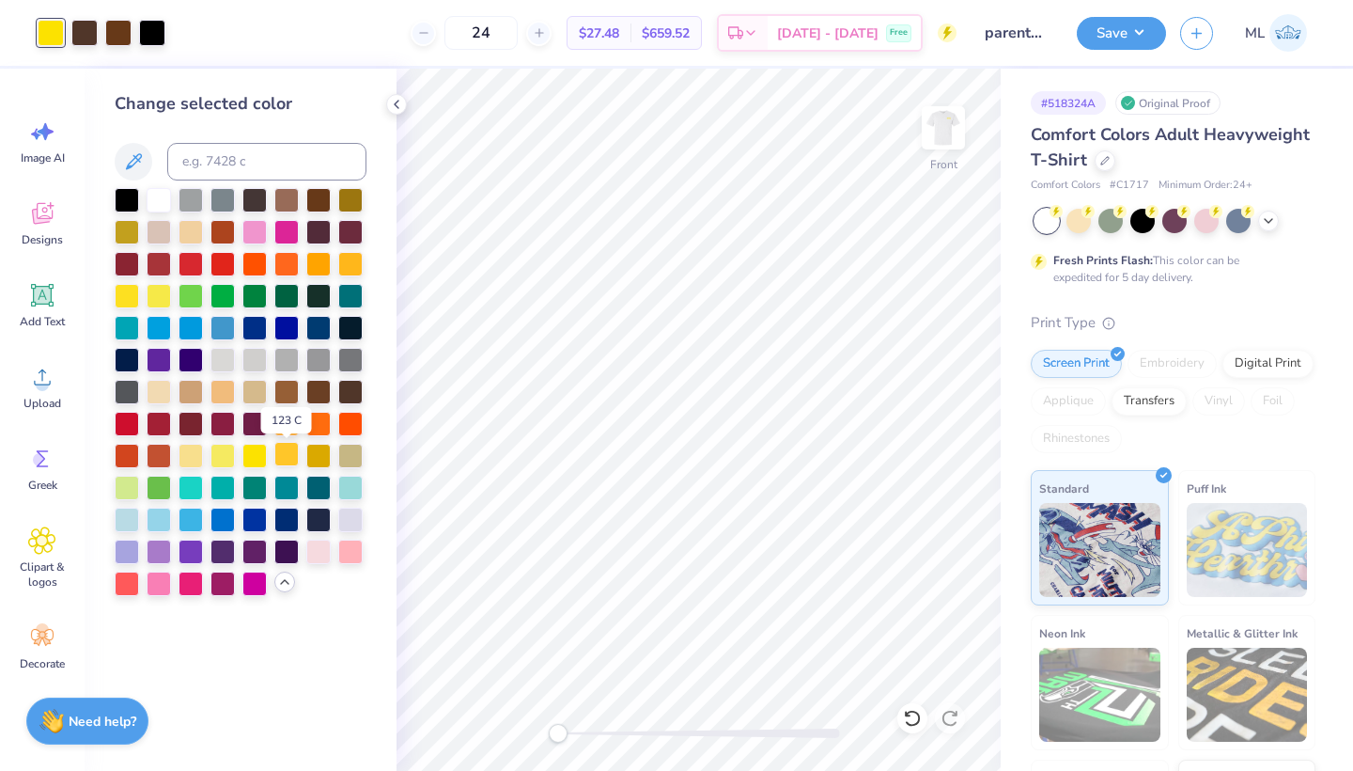
click at [287, 463] on div at bounding box center [286, 454] width 24 height 24
click at [932, 131] on img at bounding box center [943, 127] width 75 height 75
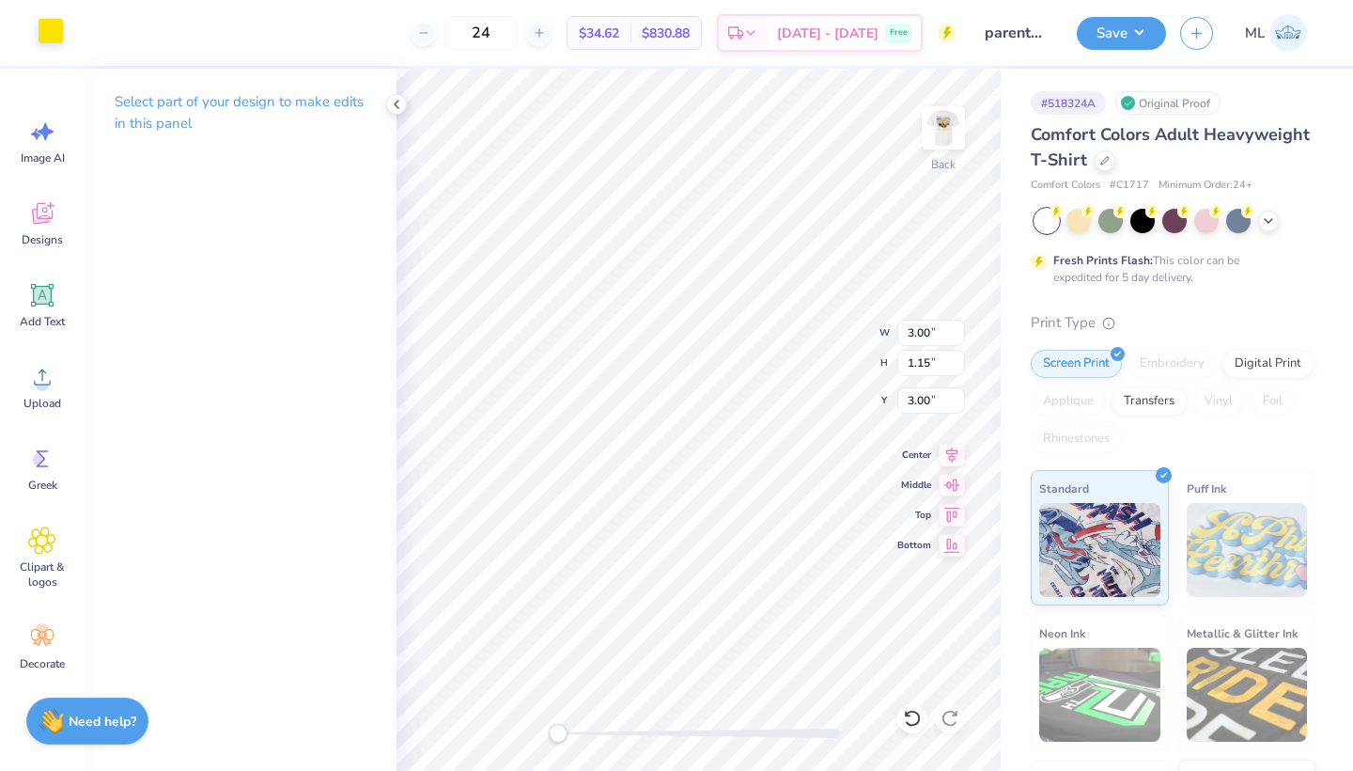
click at [57, 36] on div at bounding box center [51, 31] width 26 height 26
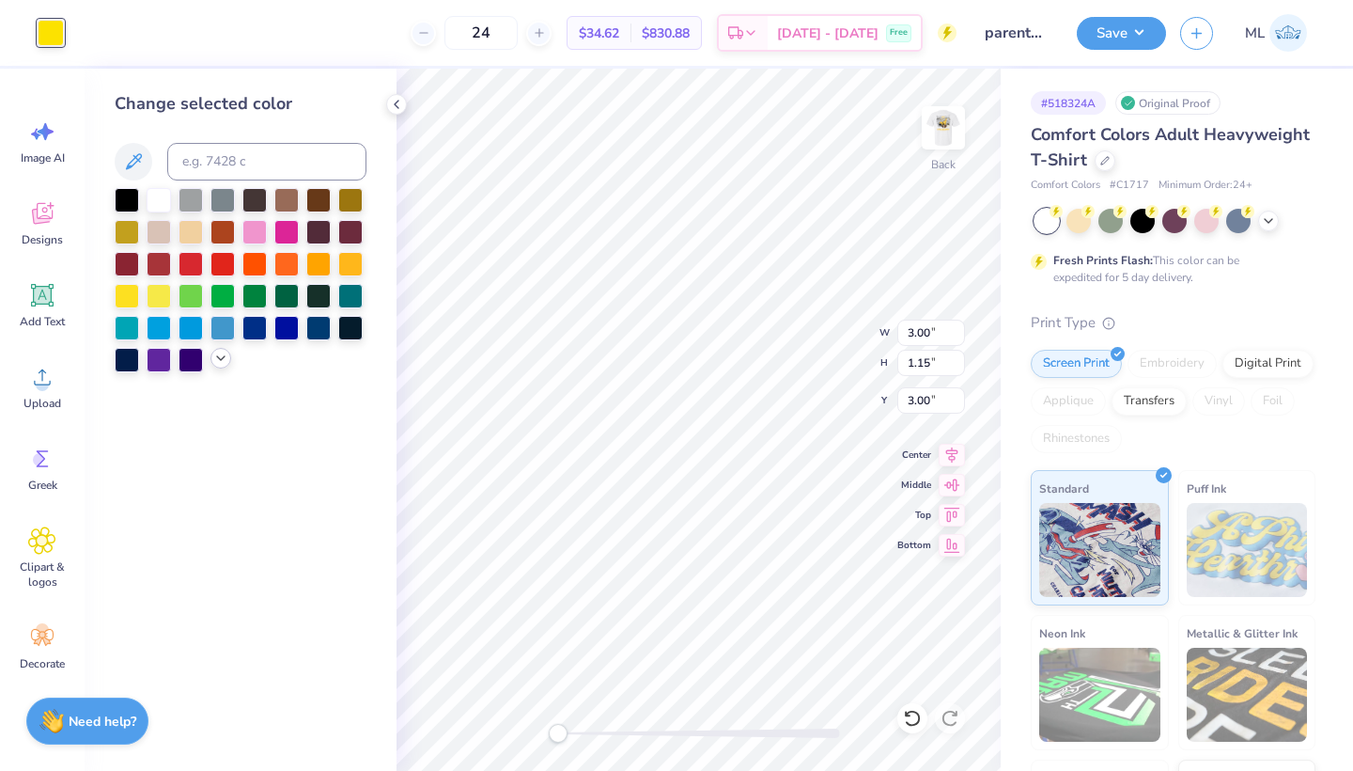
click at [213, 366] on icon at bounding box center [220, 358] width 15 height 15
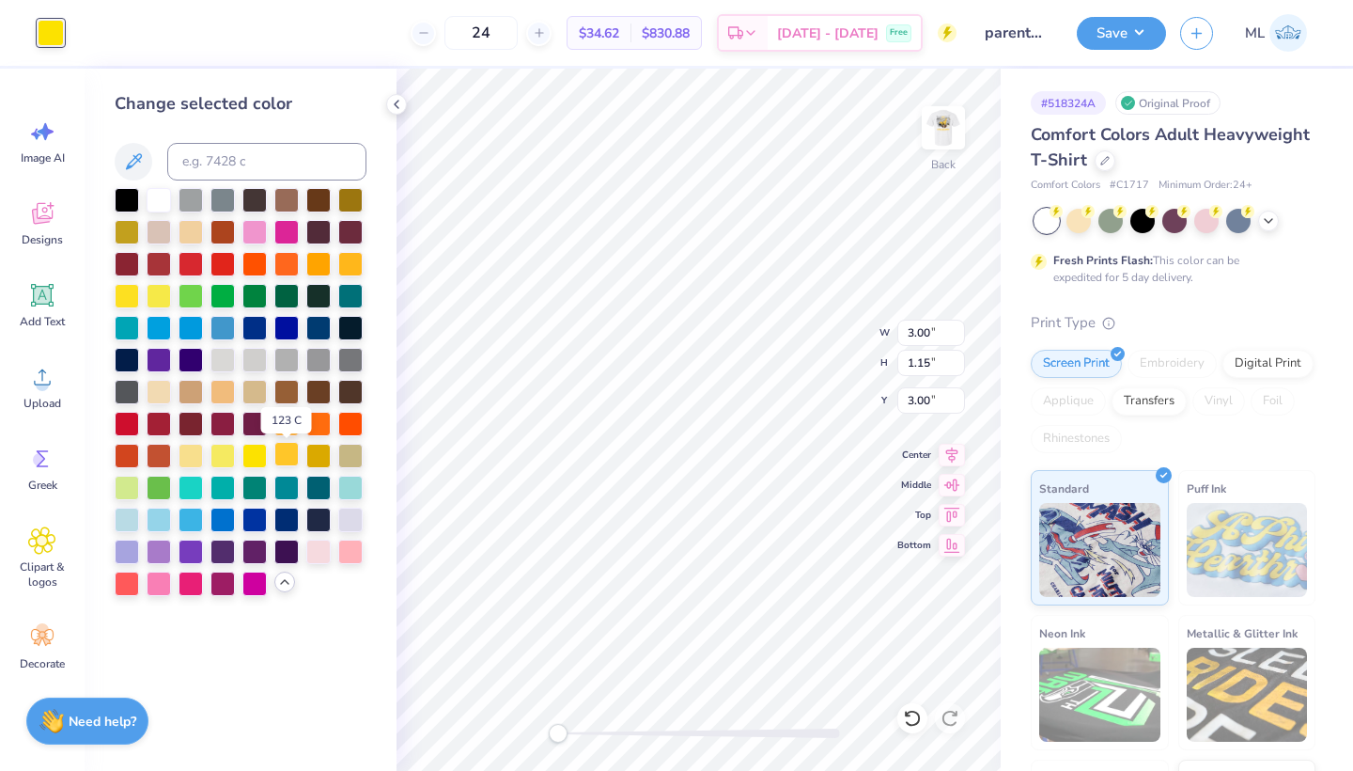
click at [285, 457] on div at bounding box center [286, 454] width 24 height 24
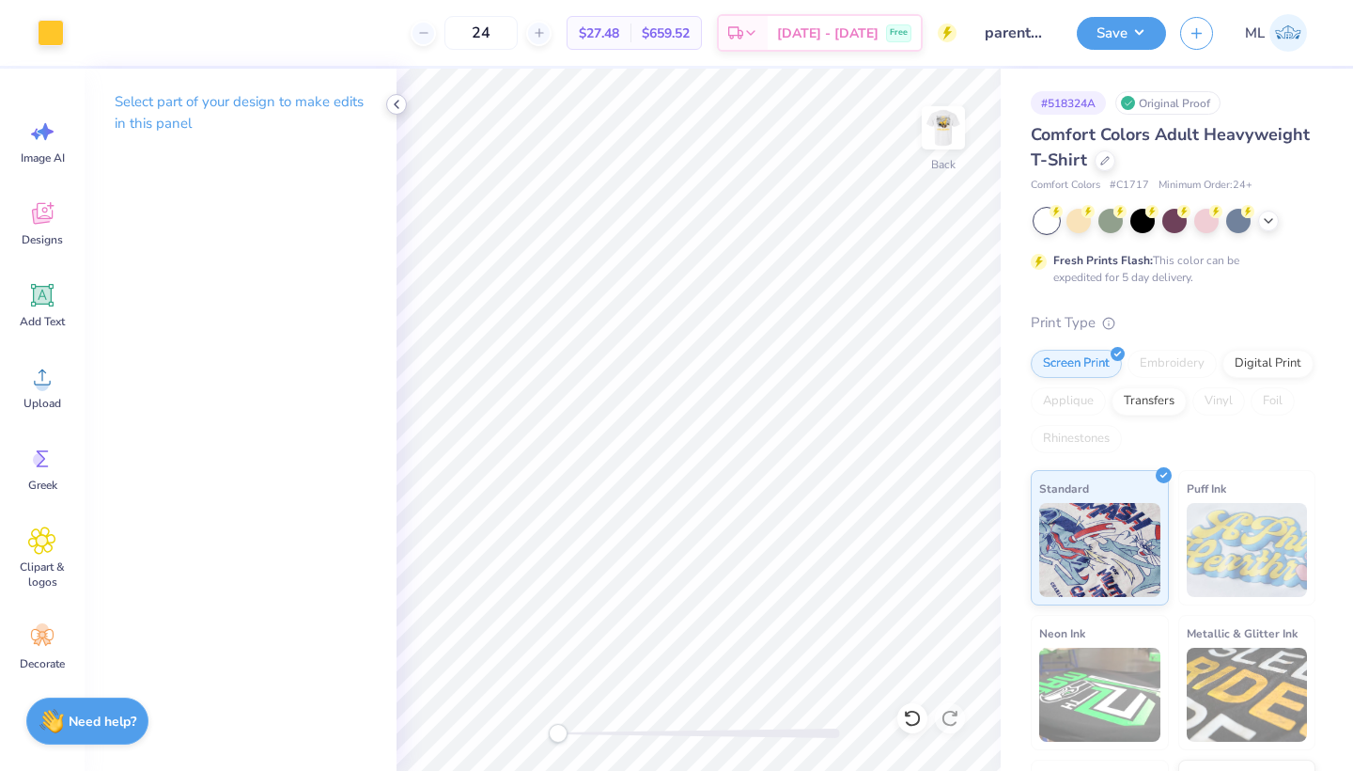
click at [395, 103] on icon at bounding box center [396, 104] width 15 height 15
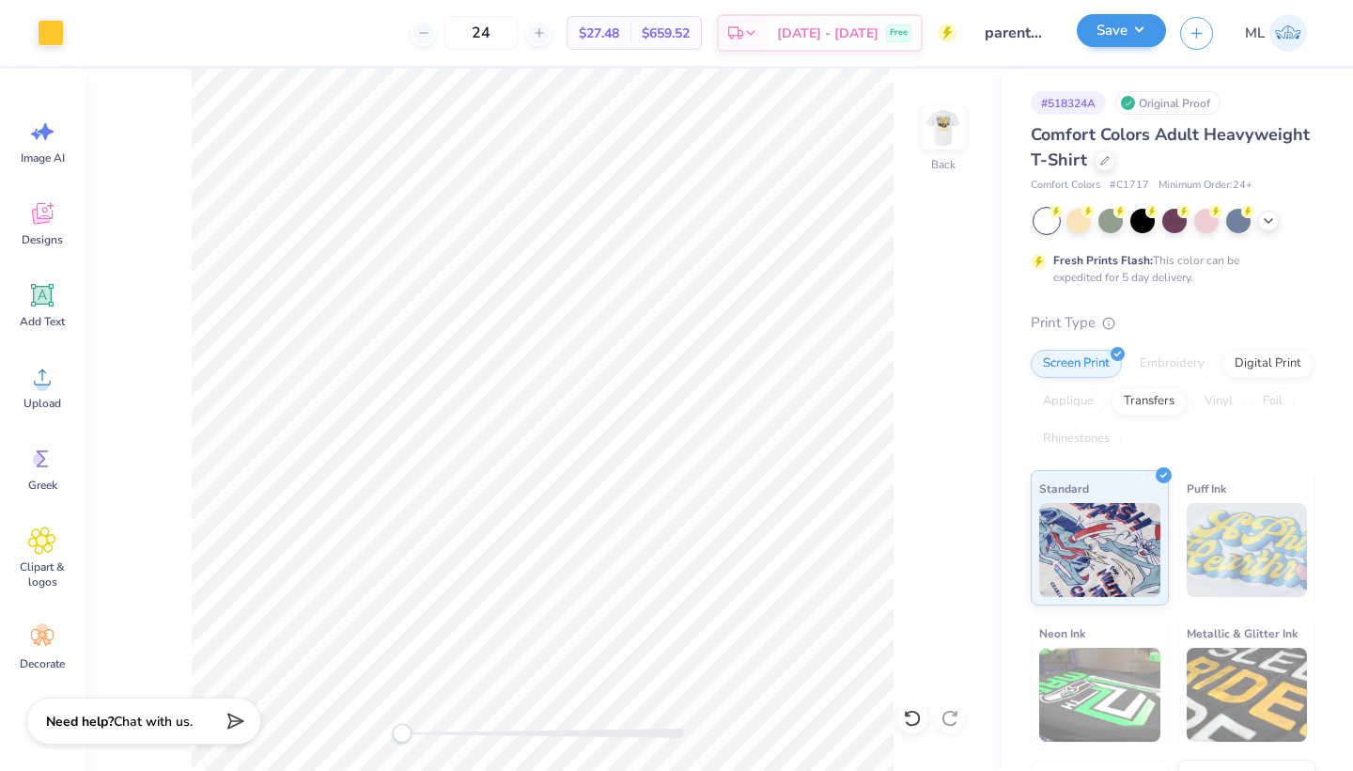
click at [1089, 32] on button "Save" at bounding box center [1121, 30] width 89 height 33
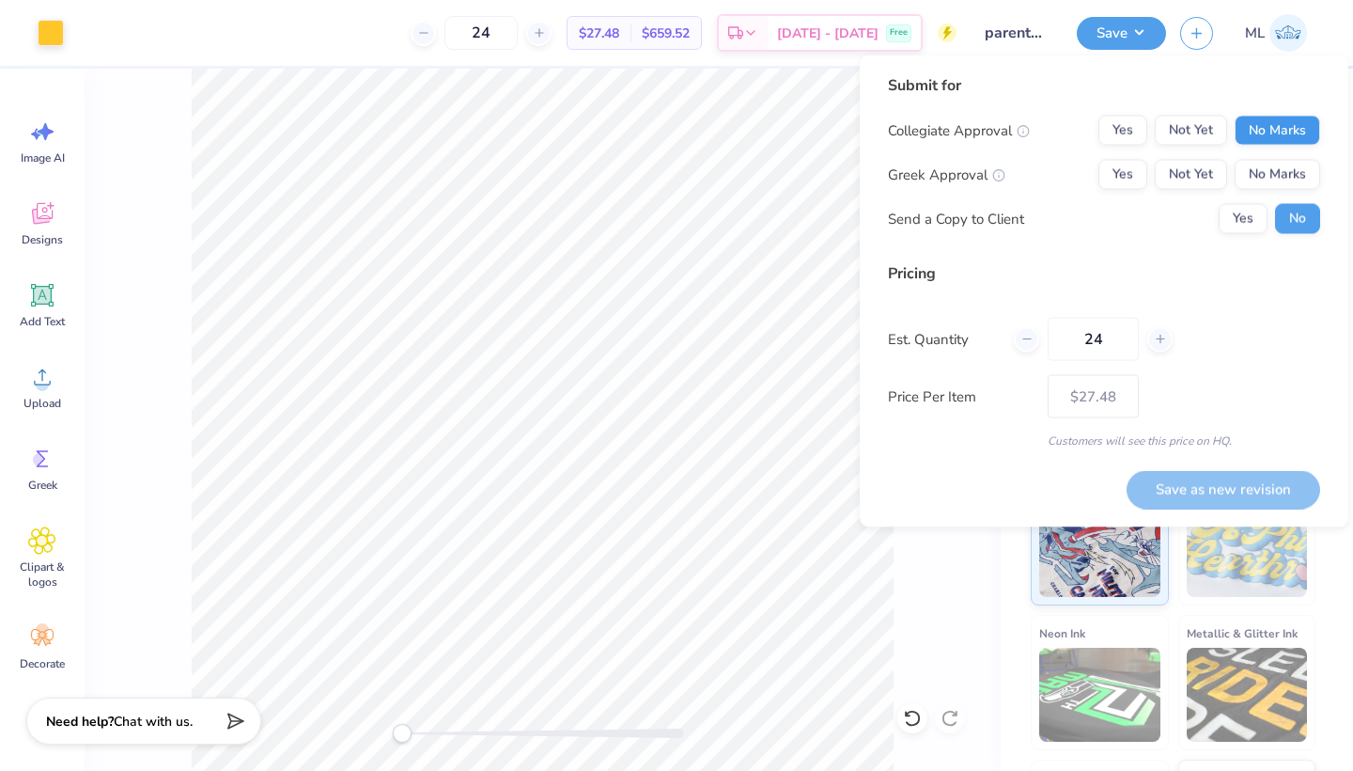
click at [1286, 135] on button "No Marks" at bounding box center [1278, 131] width 86 height 30
click at [1122, 184] on button "Yes" at bounding box center [1123, 175] width 49 height 30
click at [1279, 481] on button "Save as new revision" at bounding box center [1224, 489] width 194 height 39
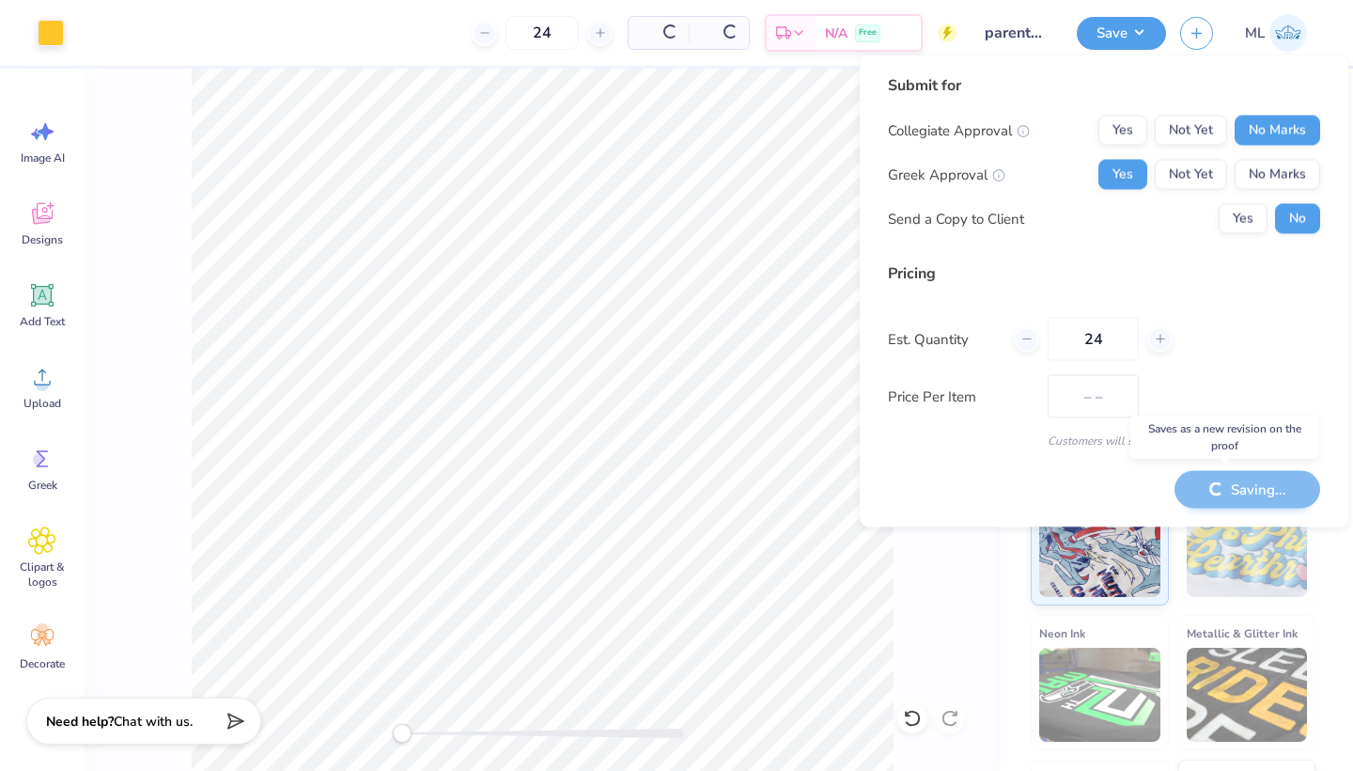
type input "$27.48"
